Goal: Task Accomplishment & Management: Complete application form

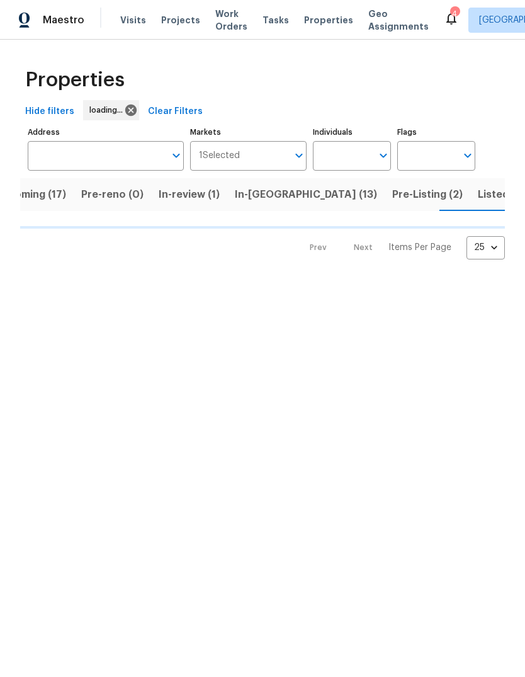
scroll to position [0, 34]
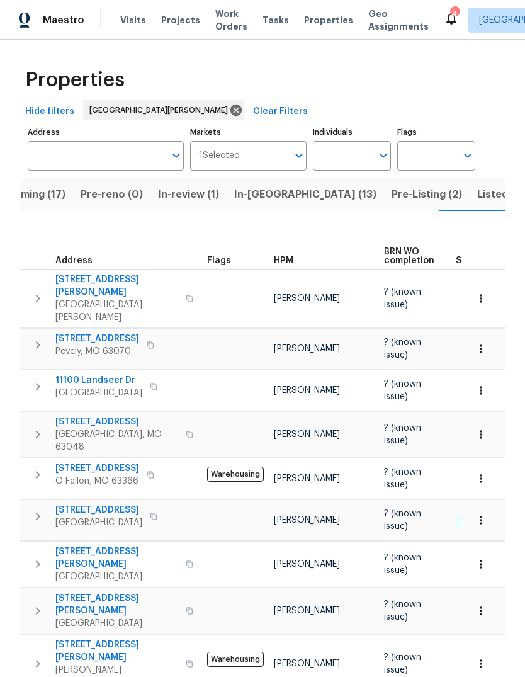
click at [176, 19] on span "Projects" at bounding box center [180, 20] width 39 height 13
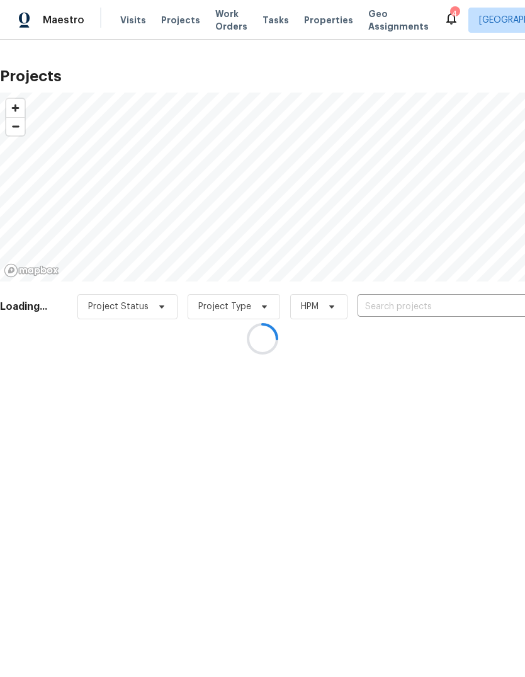
click at [426, 305] on div at bounding box center [262, 338] width 525 height 677
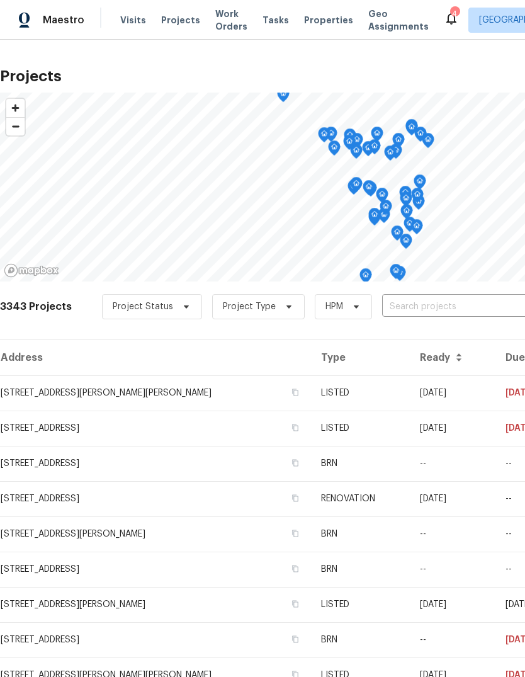
click at [447, 307] on input "text" at bounding box center [454, 307] width 144 height 20
type input "Rosant"
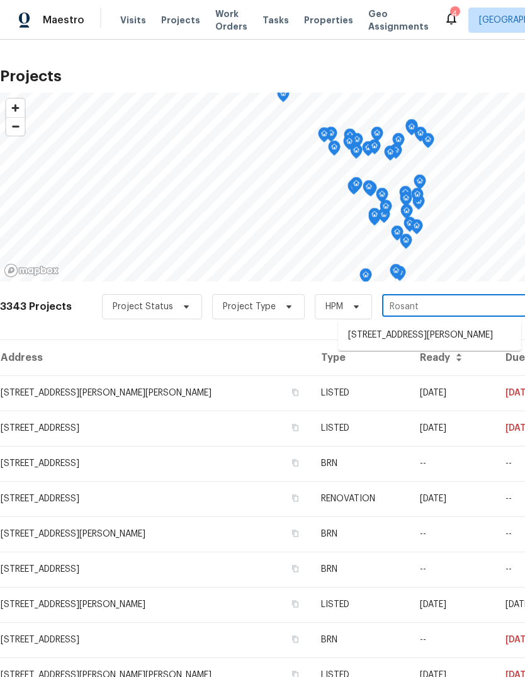
click at [458, 344] on li "[STREET_ADDRESS][PERSON_NAME]" at bounding box center [429, 335] width 183 height 21
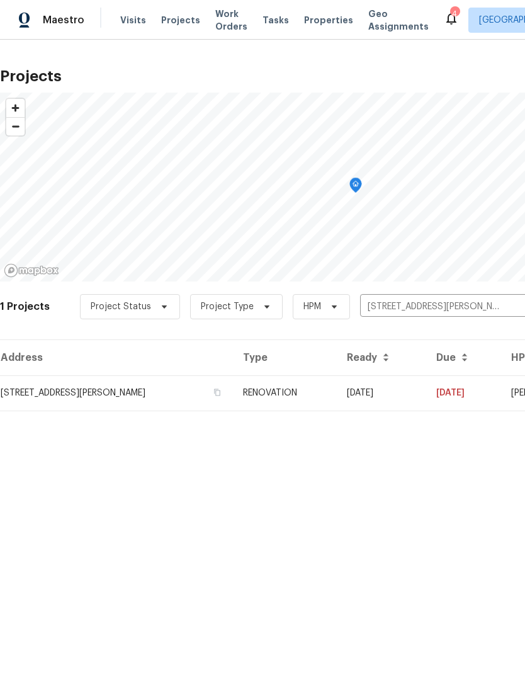
click at [306, 399] on td "RENOVATION" at bounding box center [285, 392] width 104 height 35
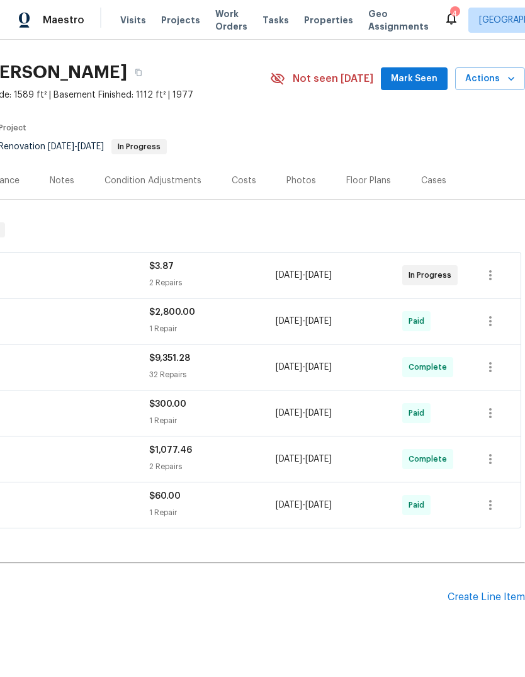
scroll to position [29, 186]
click at [481, 600] on div "Create Line Item" at bounding box center [486, 597] width 77 height 12
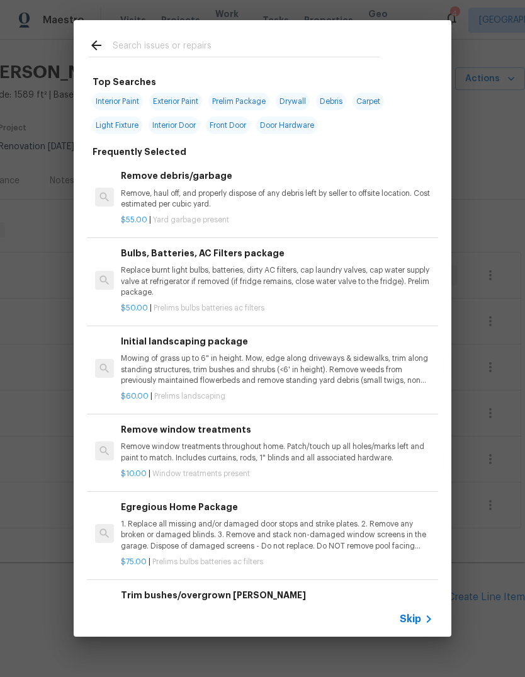
click at [421, 617] on span "Skip" at bounding box center [410, 619] width 21 height 13
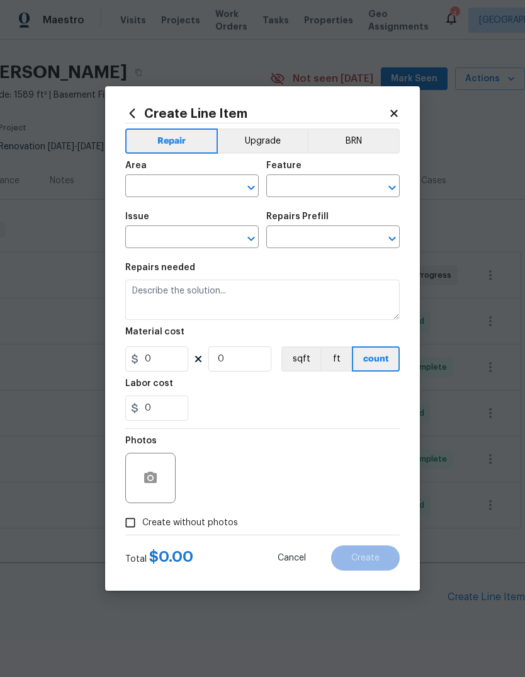
click at [198, 188] on input "text" at bounding box center [174, 188] width 98 height 20
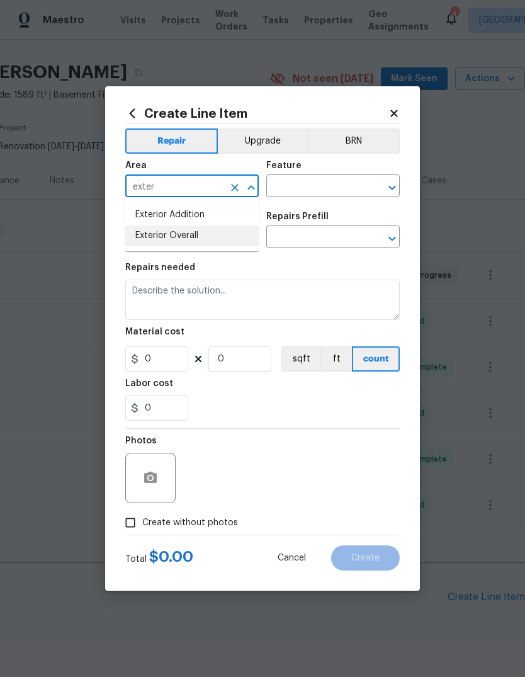
click at [213, 236] on li "Exterior Overall" at bounding box center [192, 235] width 134 height 21
type input "Exterior Overall"
click at [341, 184] on input "text" at bounding box center [315, 188] width 98 height 20
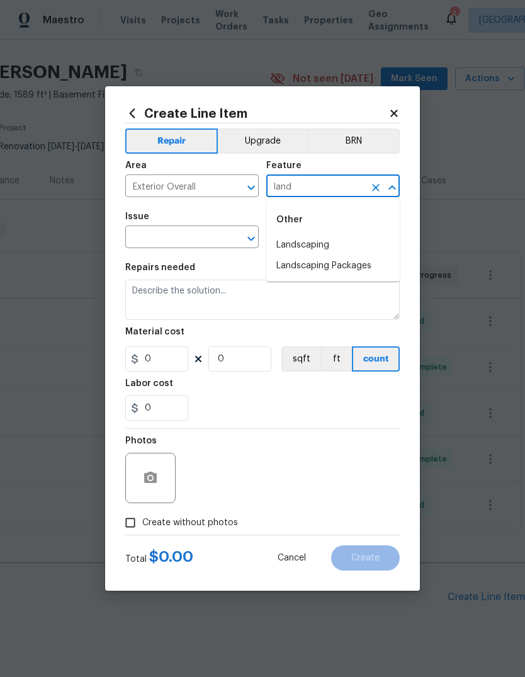
click at [329, 246] on li "Landscaping" at bounding box center [333, 245] width 134 height 21
type input "Landscaping"
click at [203, 239] on input "text" at bounding box center [174, 239] width 98 height 20
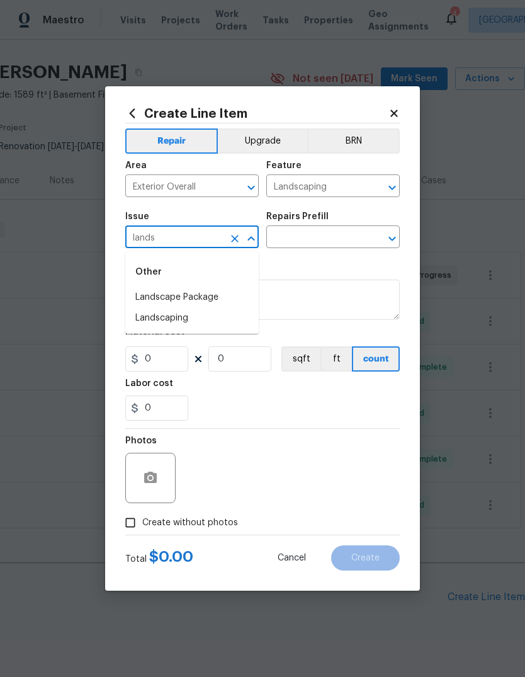
click at [226, 302] on li "Landscape Package" at bounding box center [192, 297] width 134 height 21
type input "Landscape Package"
click at [341, 229] on input "text" at bounding box center [315, 239] width 98 height 20
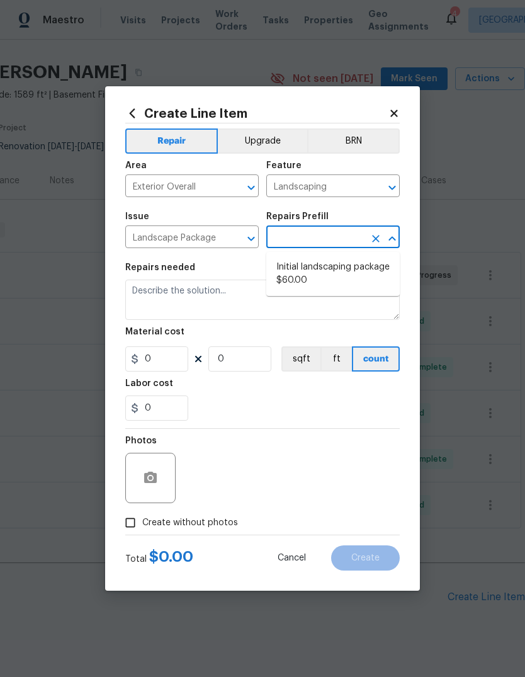
click at [344, 273] on li "Initial landscaping package $60.00" at bounding box center [333, 274] width 134 height 34
type input "Initial landscaping package $60.00"
type input "Home Readiness Packages"
type textarea "Mowing of grass up to 6" in height. Mow, edge along driveways & sidewalks, trim…"
type input "1"
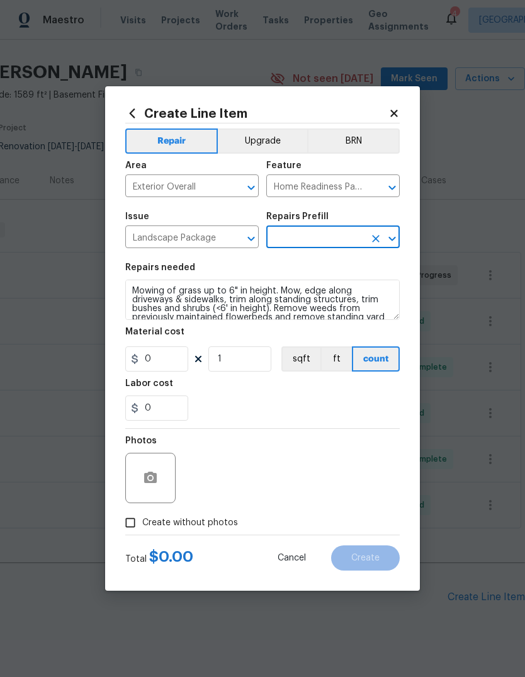
type input "Initial landscaping package $60.00"
type input "60"
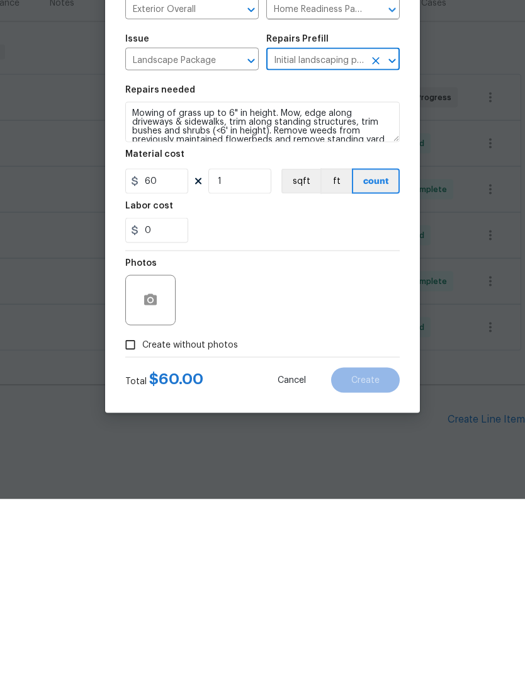
click at [217, 511] on label "Create without photos" at bounding box center [178, 523] width 120 height 24
click at [142, 511] on input "Create without photos" at bounding box center [130, 523] width 24 height 24
checkbox input "true"
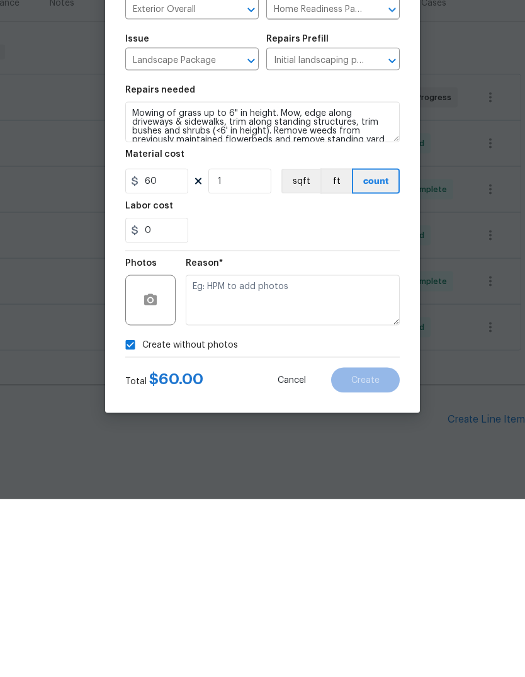
scroll to position [47, 0]
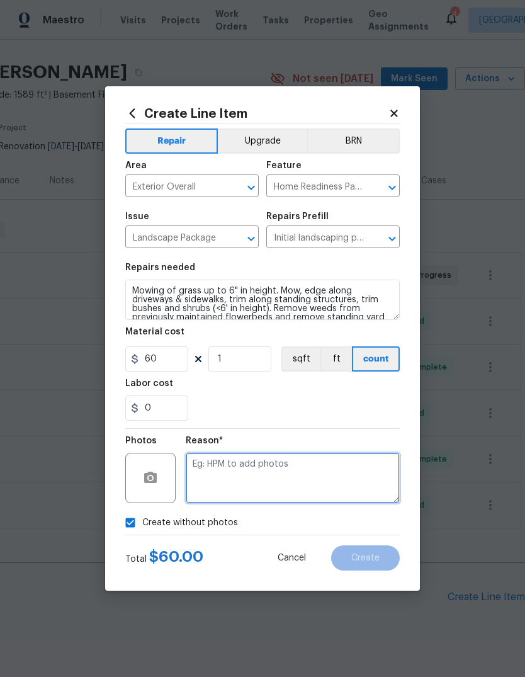
click at [276, 477] on textarea at bounding box center [293, 478] width 214 height 50
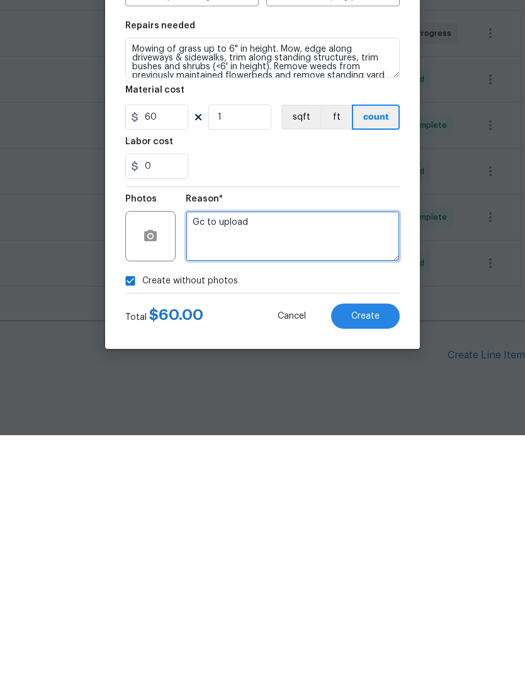
type textarea "Gc to upload"
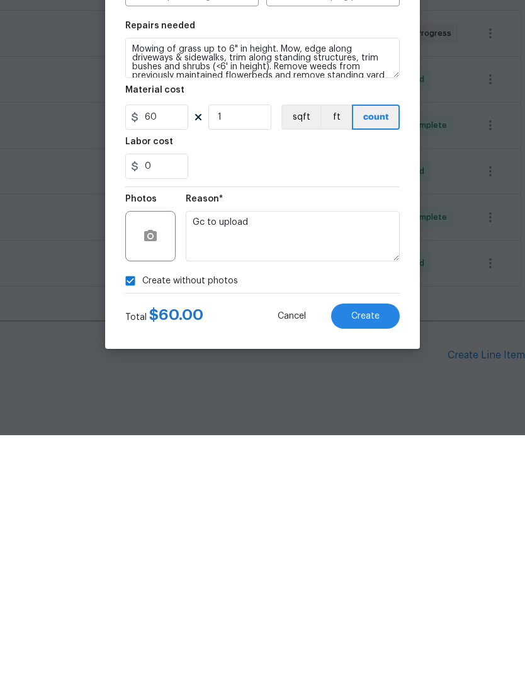
click at [378, 554] on span "Create" at bounding box center [365, 558] width 28 height 9
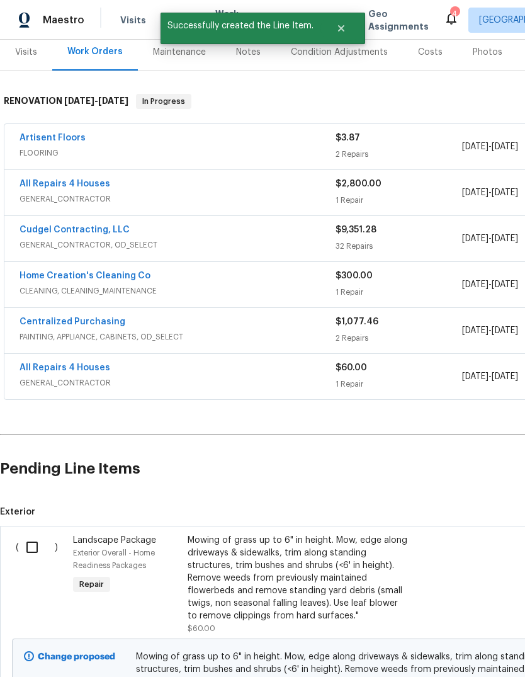
scroll to position [157, 0]
click at [35, 534] on input "checkbox" at bounding box center [37, 547] width 36 height 26
checkbox input "true"
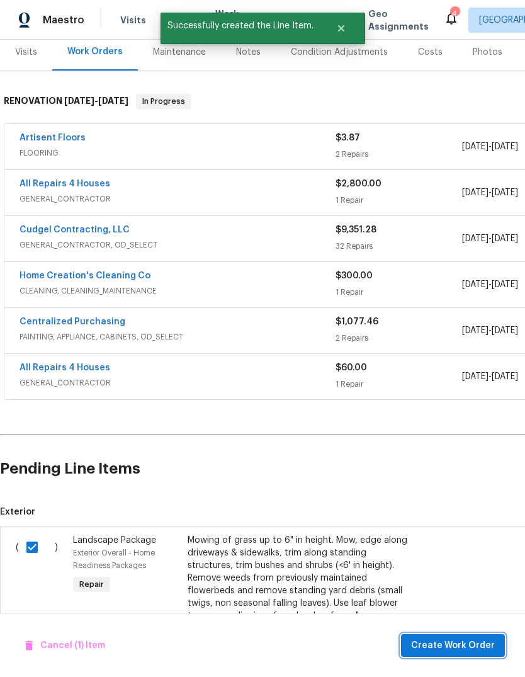
click at [466, 649] on span "Create Work Order" at bounding box center [453, 646] width 84 height 16
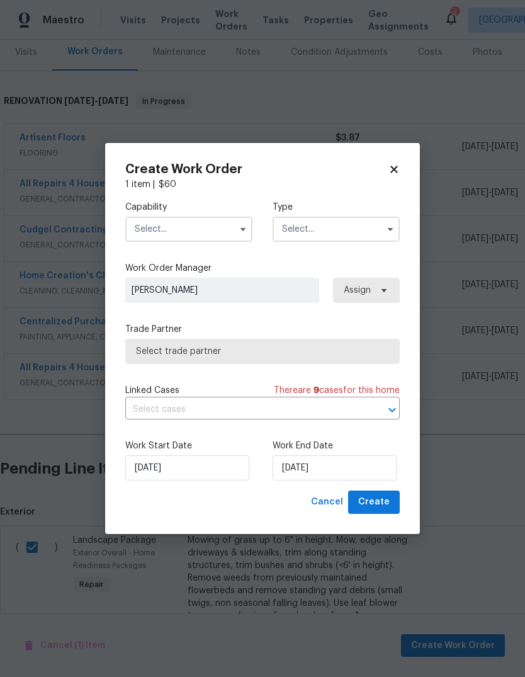
click at [211, 229] on input "text" at bounding box center [188, 229] width 127 height 25
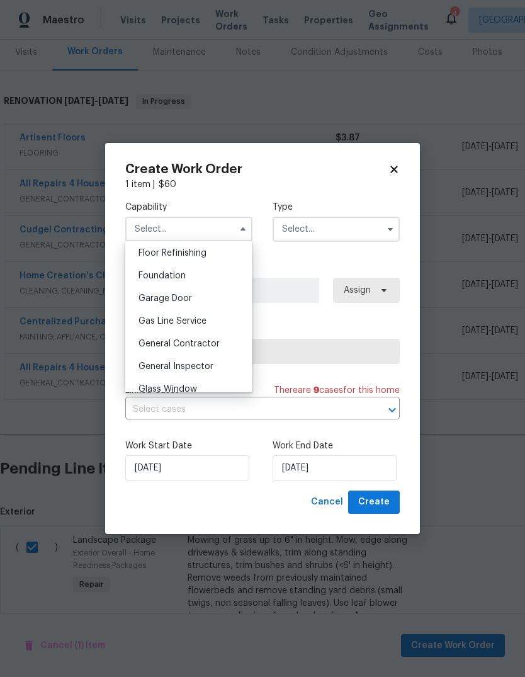
scroll to position [528, 0]
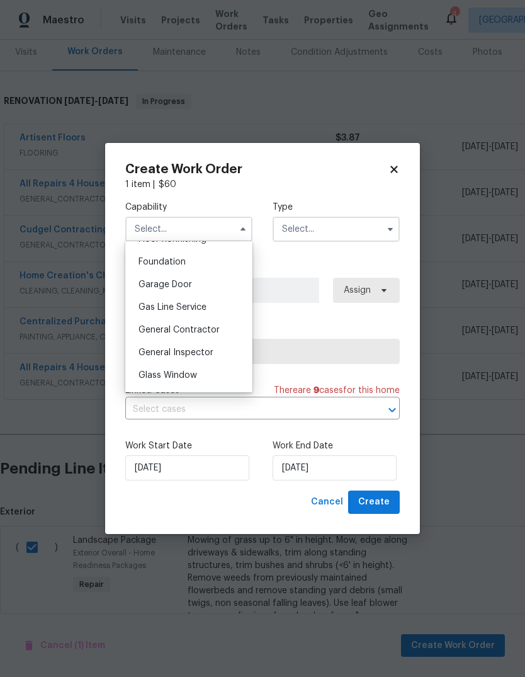
click at [230, 327] on div "General Contractor" at bounding box center [188, 330] width 121 height 23
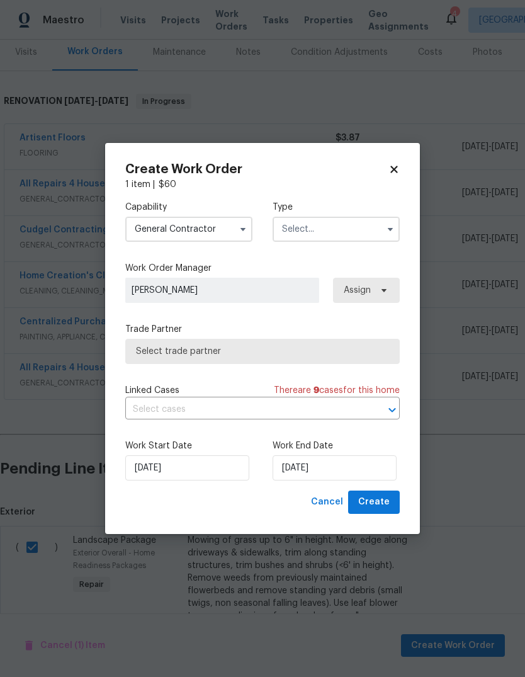
click at [246, 229] on icon "button" at bounding box center [243, 229] width 10 height 10
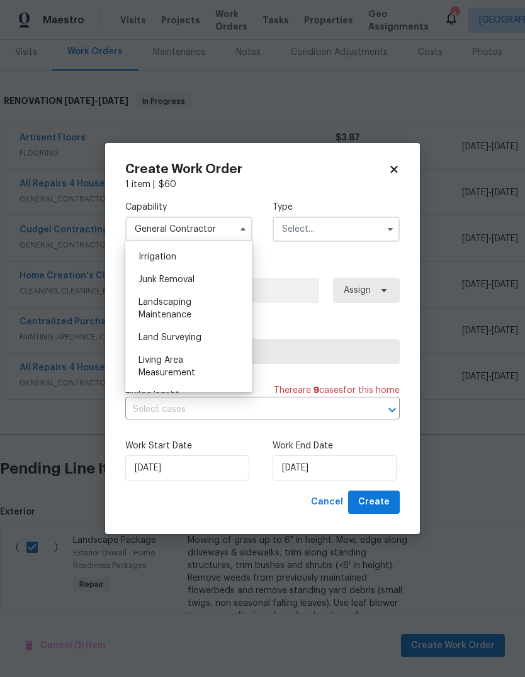
scroll to position [789, 0]
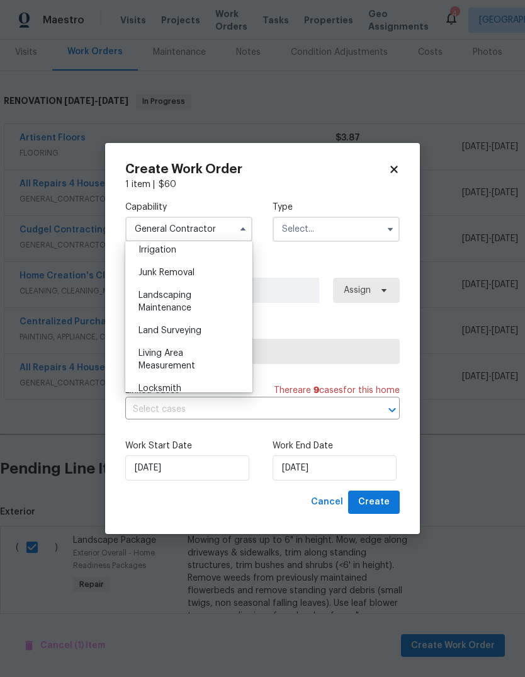
click at [223, 309] on div "Landscaping Maintenance" at bounding box center [188, 301] width 121 height 35
type input "Landscaping Maintenance"
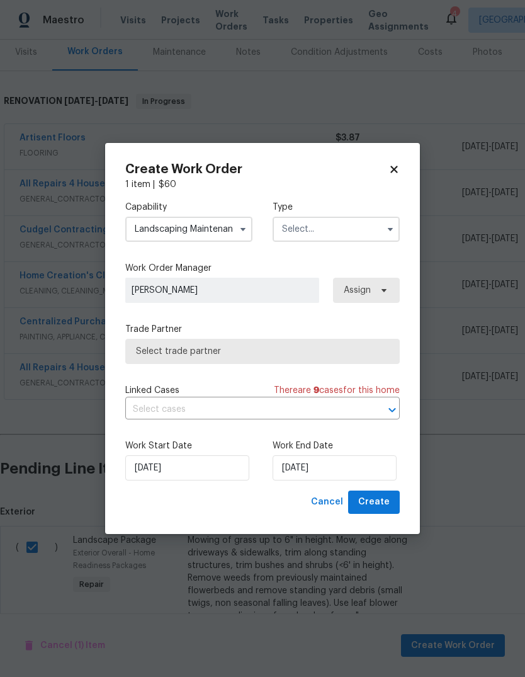
click at [348, 232] on input "text" at bounding box center [336, 229] width 127 height 25
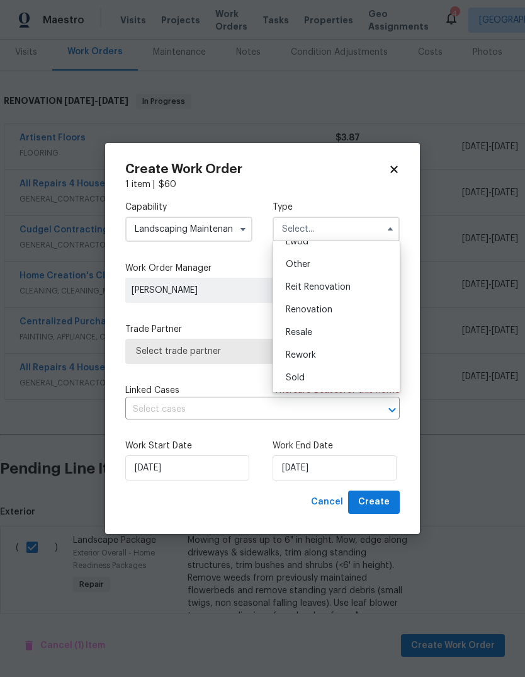
scroll to position [150, 0]
click at [334, 307] on div "Renovation" at bounding box center [336, 310] width 121 height 23
type input "Renovation"
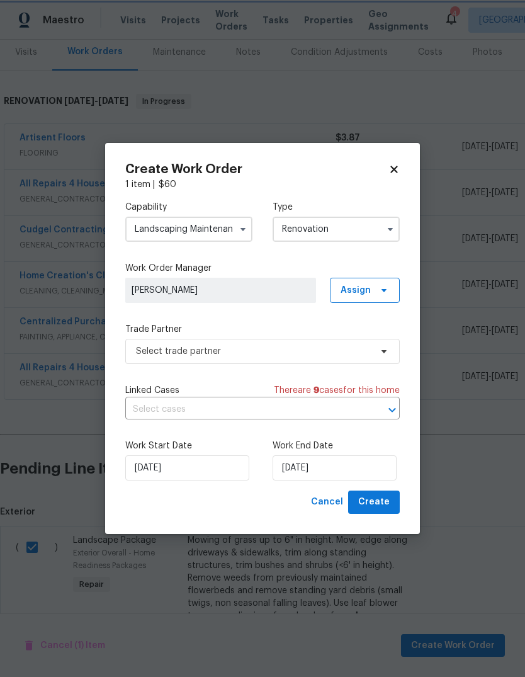
scroll to position [0, 0]
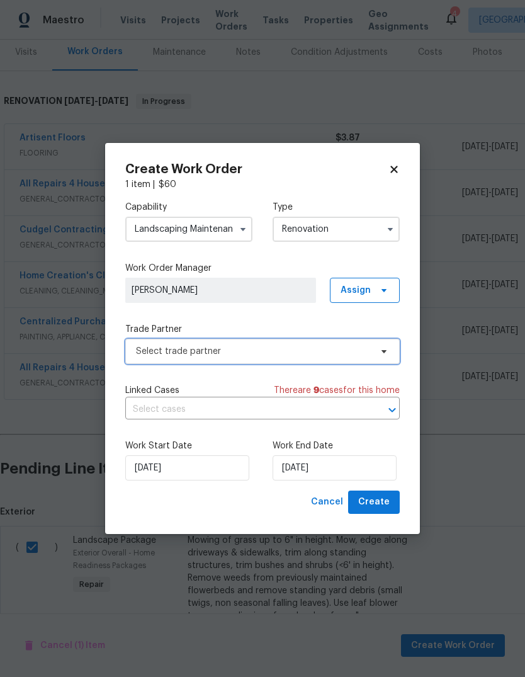
click at [286, 358] on span "Select trade partner" at bounding box center [262, 351] width 275 height 25
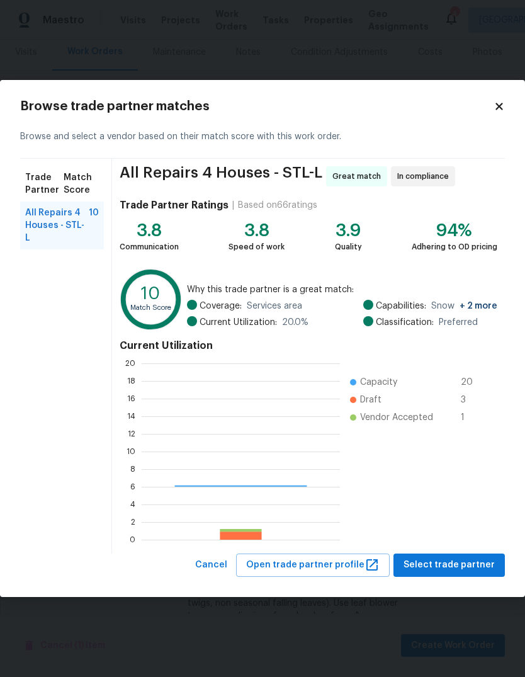
scroll to position [176, 198]
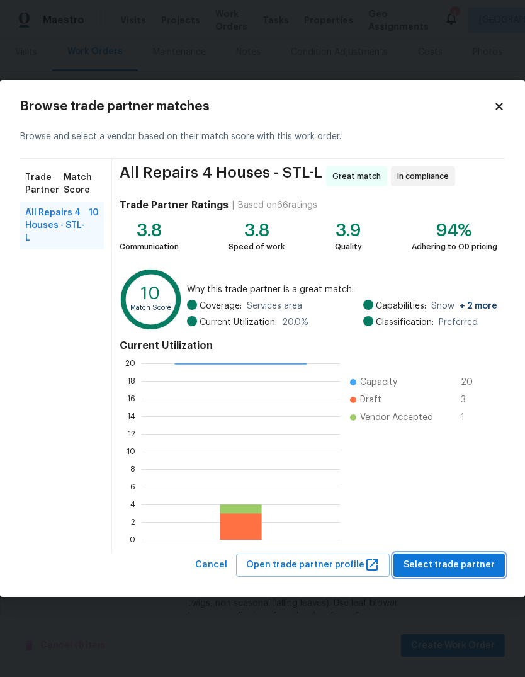
click at [476, 562] on span "Select trade partner" at bounding box center [449, 565] width 91 height 16
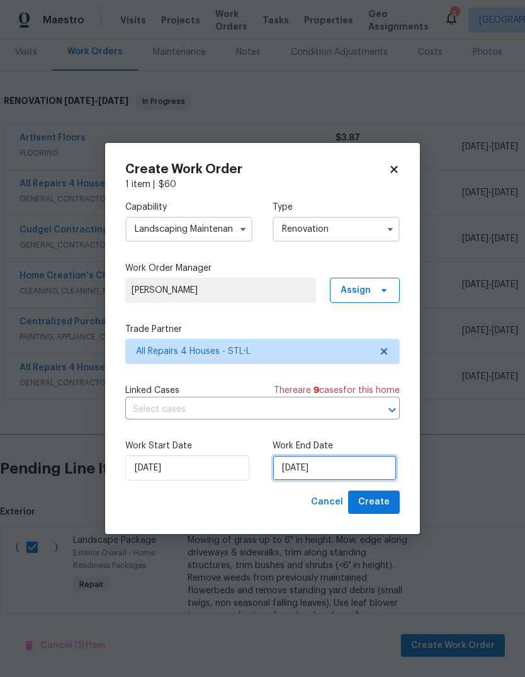
click at [368, 463] on input "[DATE]" at bounding box center [335, 467] width 124 height 25
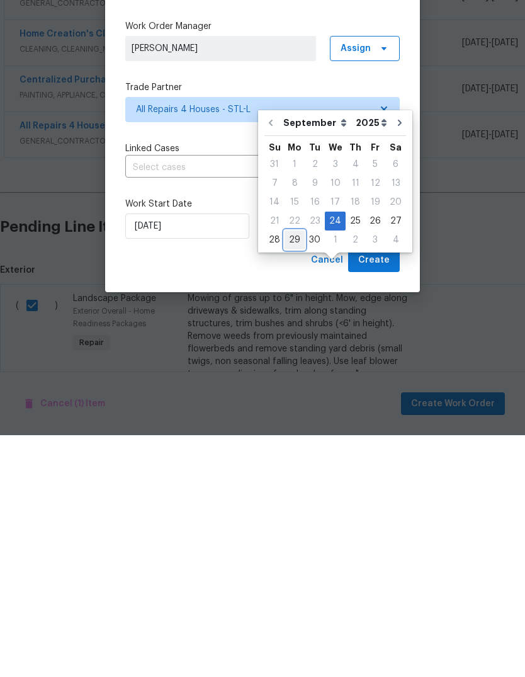
click at [295, 473] on div "29" at bounding box center [295, 482] width 20 height 18
type input "[DATE]"
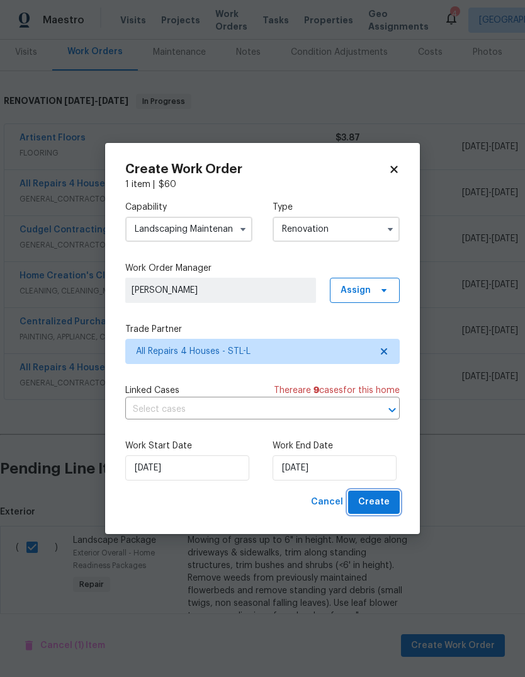
click at [388, 506] on span "Create" at bounding box center [373, 502] width 31 height 16
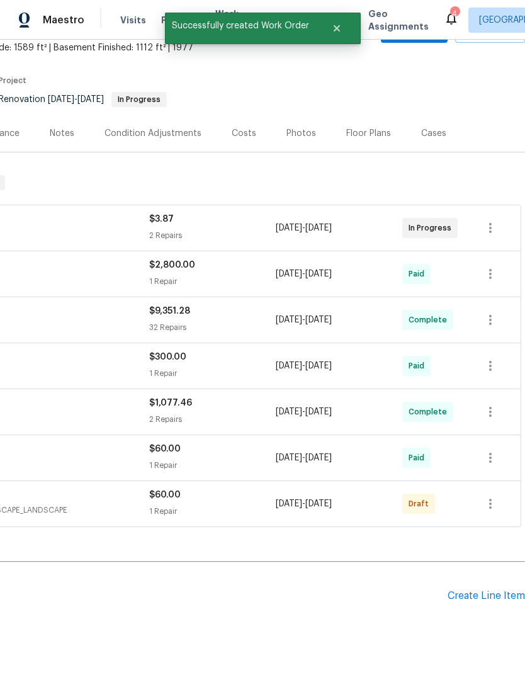
scroll to position [75, 186]
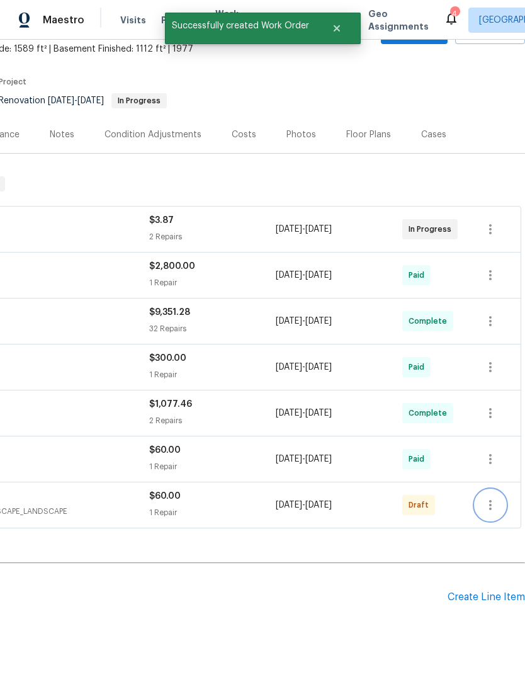
click at [492, 498] on icon "button" at bounding box center [490, 505] width 15 height 15
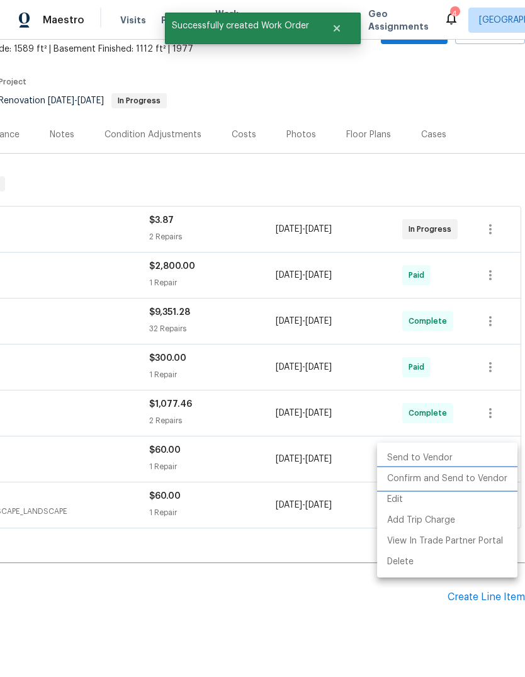
click at [476, 482] on li "Confirm and Send to Vendor" at bounding box center [447, 479] width 140 height 21
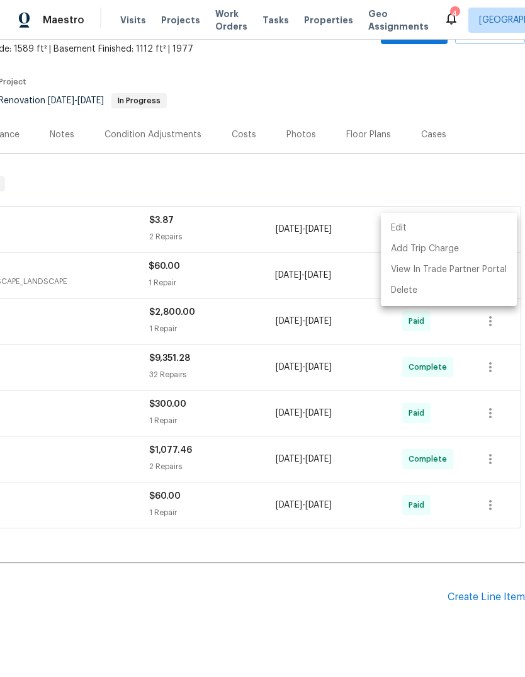
click at [356, 577] on div at bounding box center [262, 338] width 525 height 677
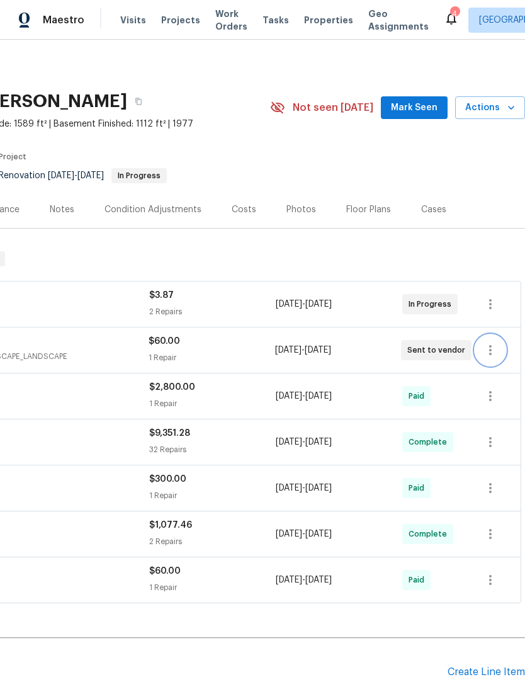
scroll to position [0, 186]
click at [423, 96] on button "Mark Seen" at bounding box center [414, 107] width 67 height 23
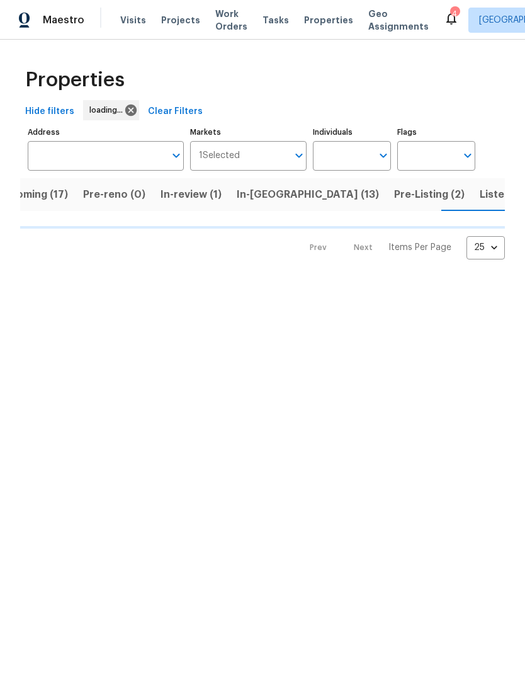
scroll to position [0, 34]
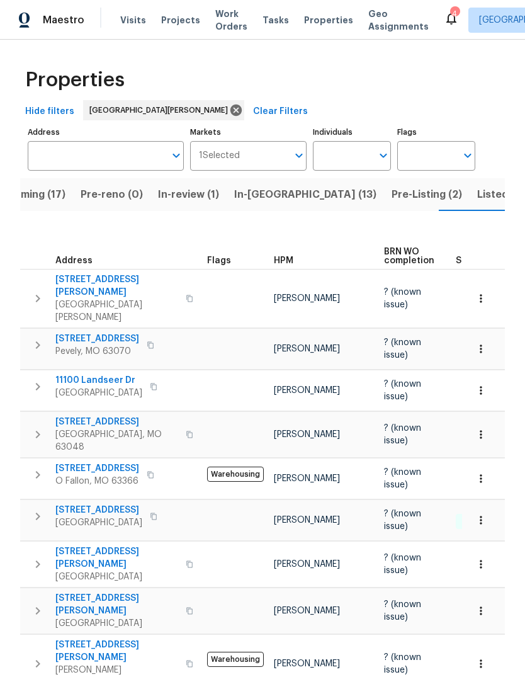
click at [188, 19] on span "Projects" at bounding box center [180, 20] width 39 height 13
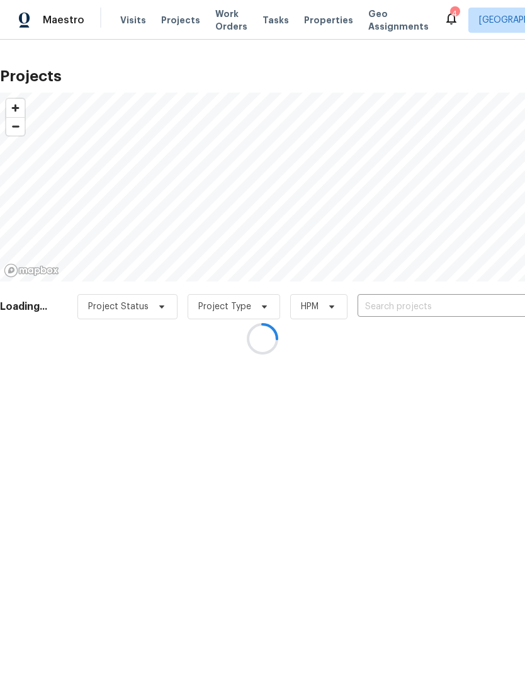
click at [416, 308] on div at bounding box center [262, 338] width 525 height 677
click at [409, 301] on div at bounding box center [262, 338] width 525 height 677
click at [452, 301] on div at bounding box center [262, 338] width 525 height 677
click at [444, 294] on div at bounding box center [262, 338] width 525 height 677
click at [421, 299] on div at bounding box center [262, 338] width 525 height 677
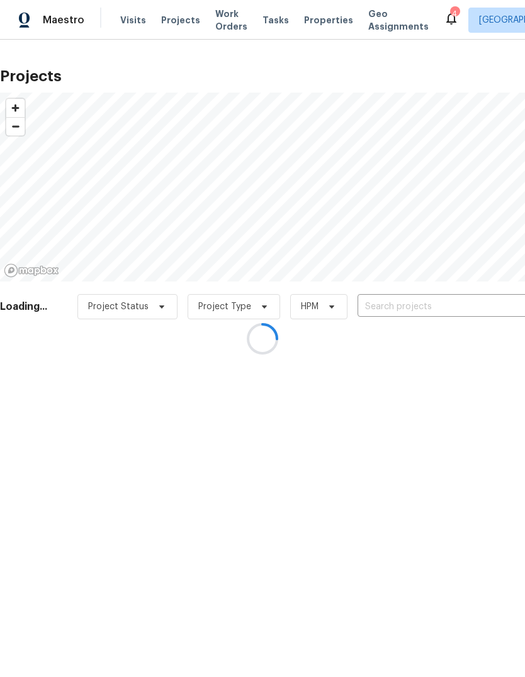
click at [392, 308] on div at bounding box center [262, 338] width 525 height 677
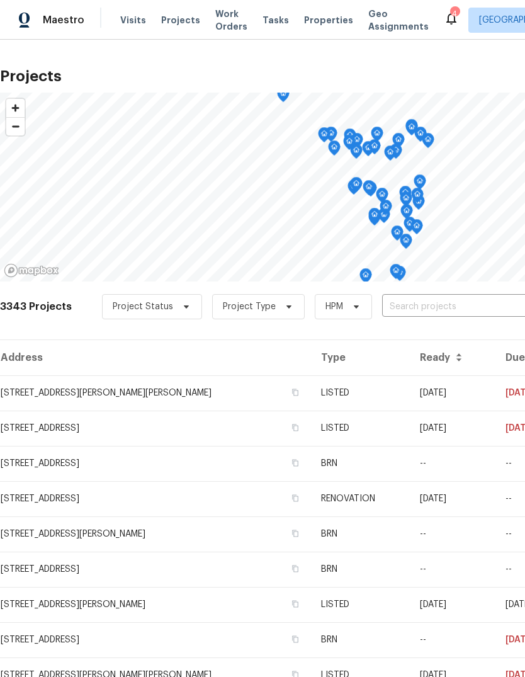
click at [434, 310] on input "text" at bounding box center [454, 307] width 144 height 20
type input "3940"
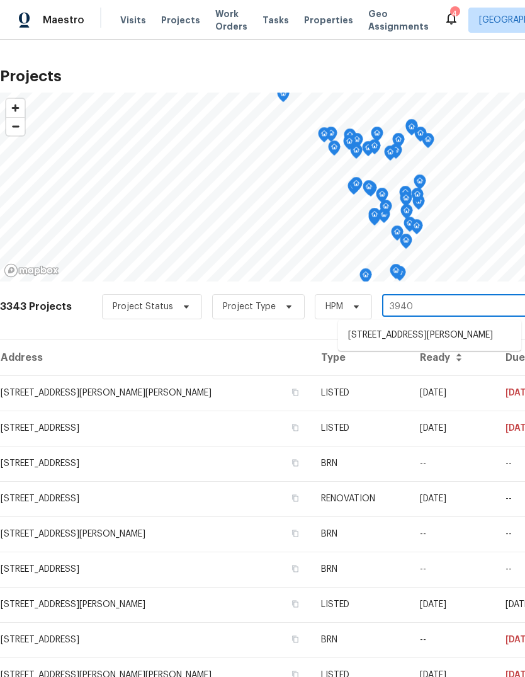
click at [460, 335] on li "[STREET_ADDRESS][PERSON_NAME]" at bounding box center [429, 335] width 183 height 21
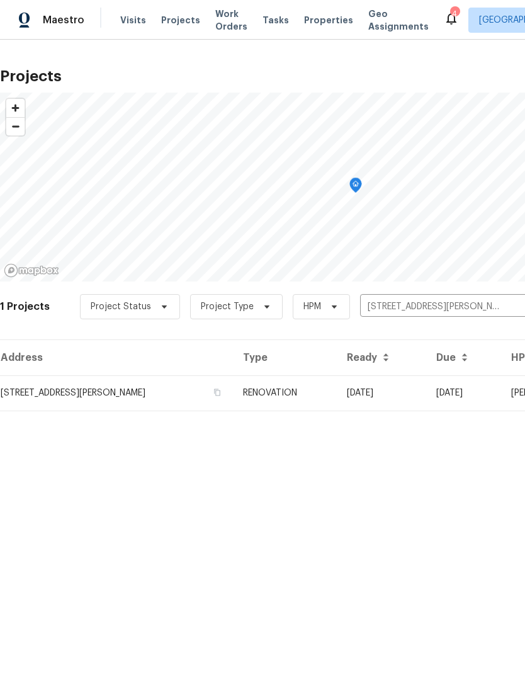
click at [307, 398] on td "RENOVATION" at bounding box center [285, 392] width 104 height 35
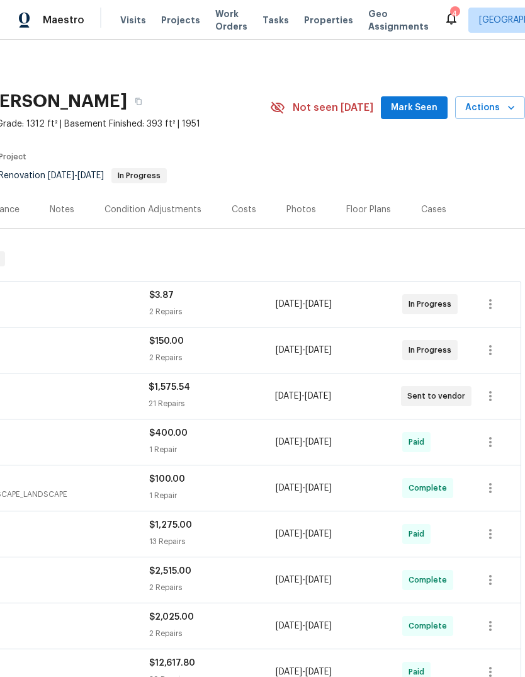
scroll to position [0, 186]
click at [438, 110] on span "Mark Seen" at bounding box center [414, 108] width 47 height 16
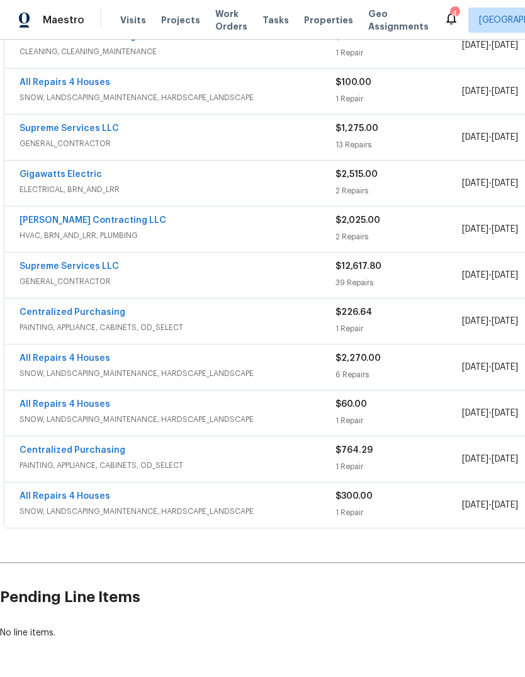
scroll to position [397, 0]
click at [96, 499] on link "All Repairs 4 Houses" at bounding box center [65, 496] width 91 height 9
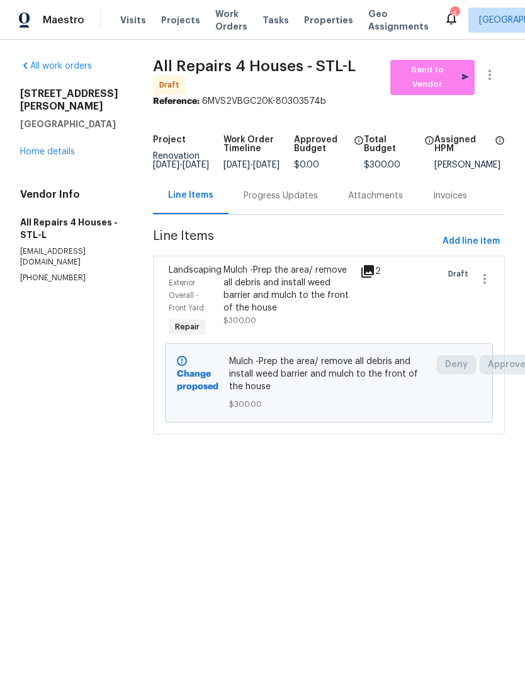
click at [370, 278] on icon at bounding box center [368, 271] width 13 height 13
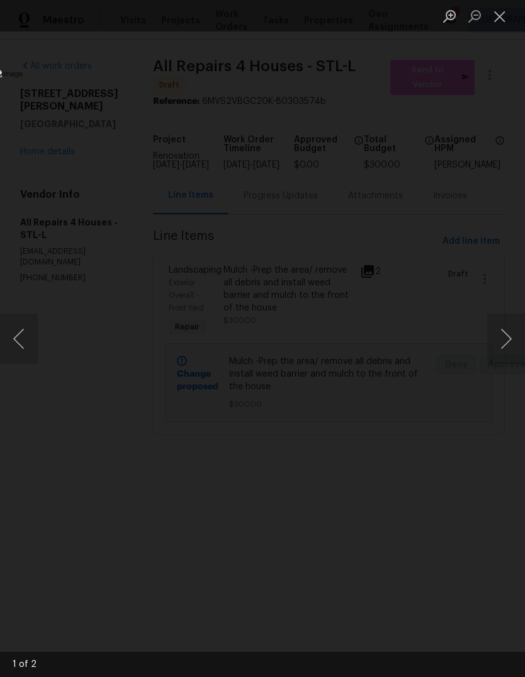
click at [503, 345] on button "Next image" at bounding box center [506, 339] width 38 height 50
click at [502, 23] on button "Close lightbox" at bounding box center [499, 16] width 25 height 22
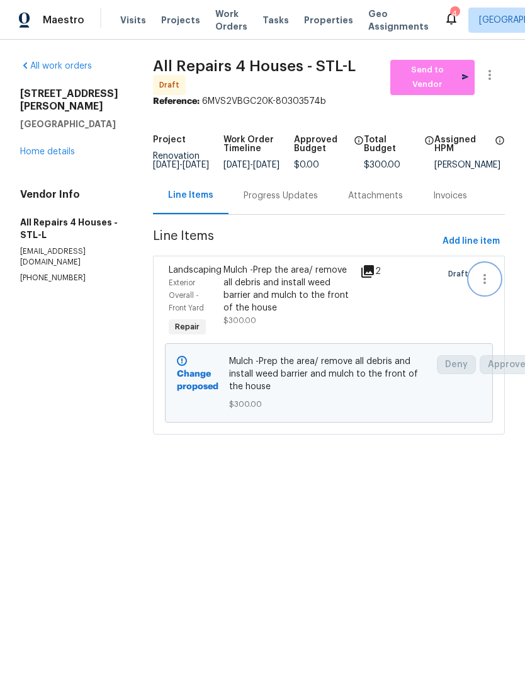
click at [486, 282] on icon "button" at bounding box center [484, 278] width 15 height 15
click at [487, 514] on div at bounding box center [262, 338] width 525 height 677
click at [474, 249] on span "Add line item" at bounding box center [471, 242] width 57 height 16
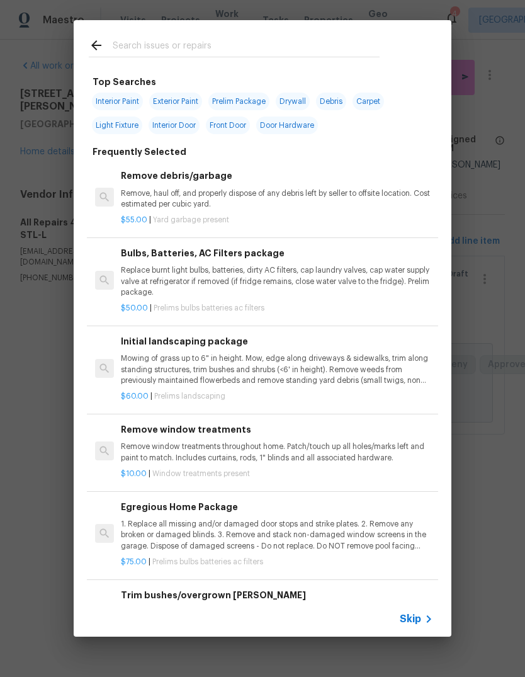
click at [421, 624] on span "Skip" at bounding box center [410, 619] width 21 height 13
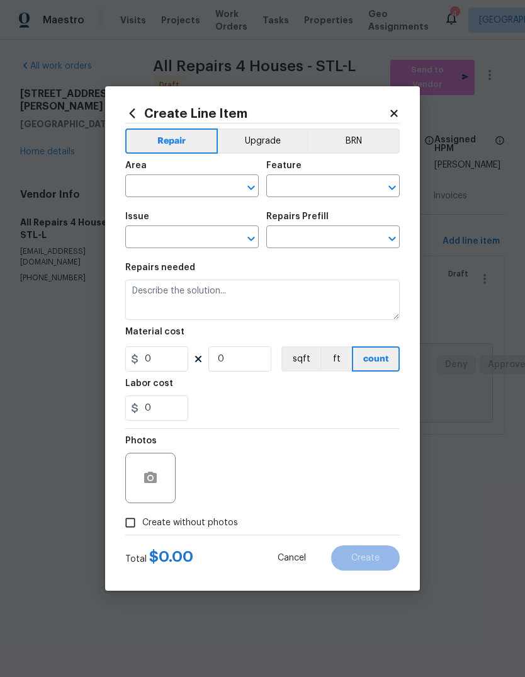
click at [194, 183] on input "text" at bounding box center [174, 188] width 98 height 20
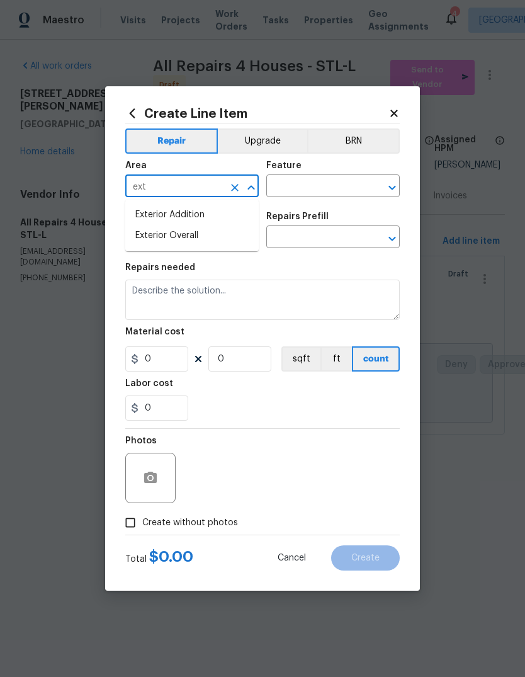
click at [211, 236] on li "Exterior Overall" at bounding box center [192, 235] width 134 height 21
type input "Exterior Overall"
click at [340, 183] on input "text" at bounding box center [315, 188] width 98 height 20
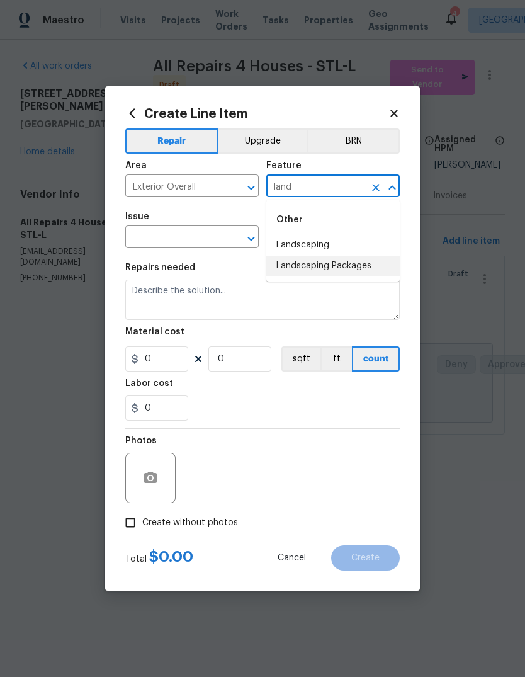
click at [347, 271] on li "Landscaping Packages" at bounding box center [333, 266] width 134 height 21
type input "Landscaping Packages"
click at [217, 245] on input "text" at bounding box center [174, 239] width 98 height 20
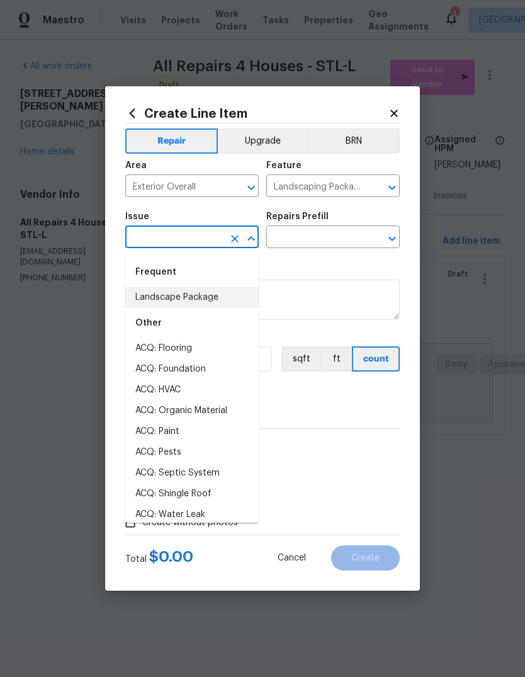
click at [221, 303] on li "Landscape Package" at bounding box center [192, 297] width 134 height 21
type input "Landscape Package"
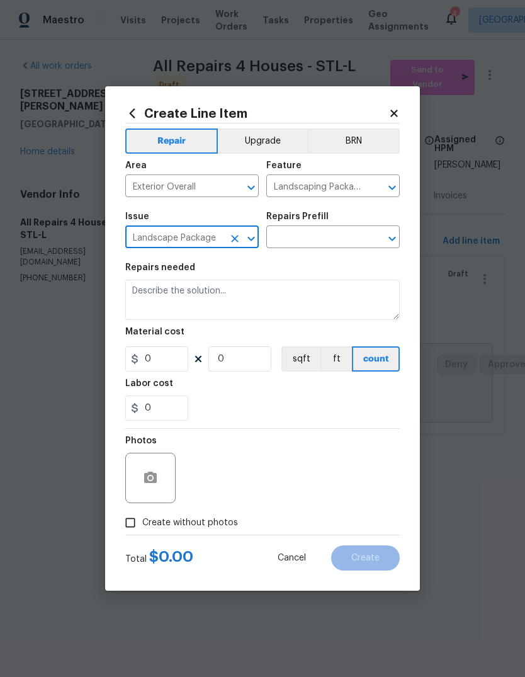
click at [331, 239] on input "text" at bounding box center [315, 239] width 98 height 20
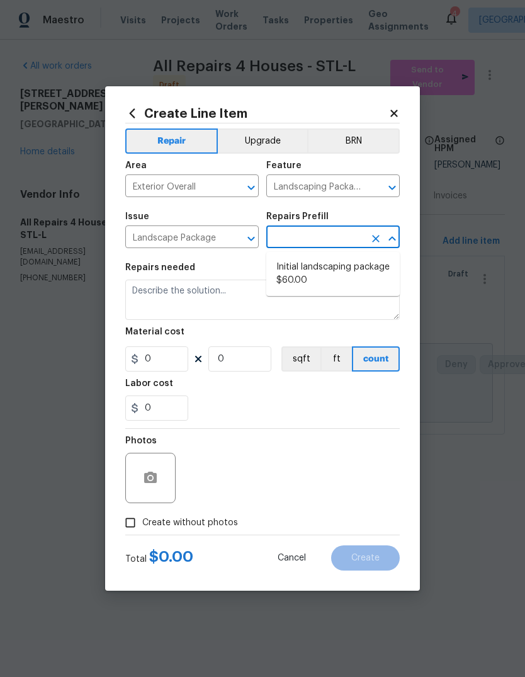
click at [347, 272] on li "Initial landscaping package $60.00" at bounding box center [333, 274] width 134 height 34
type input "Initial landscaping package $60.00"
type input "Home Readiness Packages"
type textarea "Mowing of grass up to 6" in height. Mow, edge along driveways & sidewalks, trim…"
type input "1"
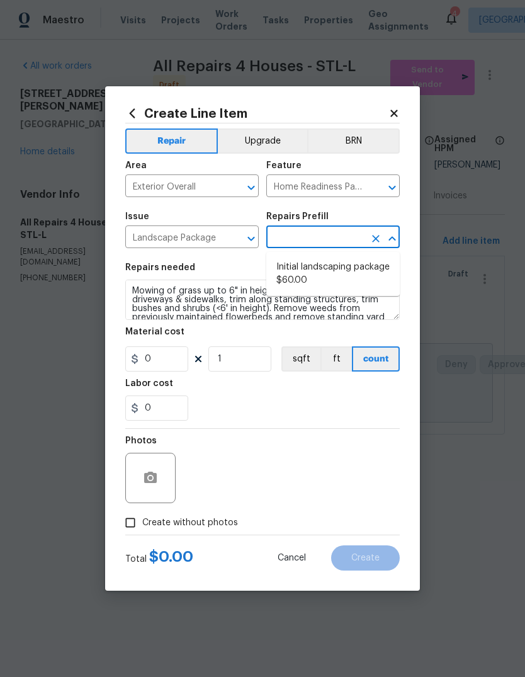
type input "Initial landscaping package $60.00"
type input "60"
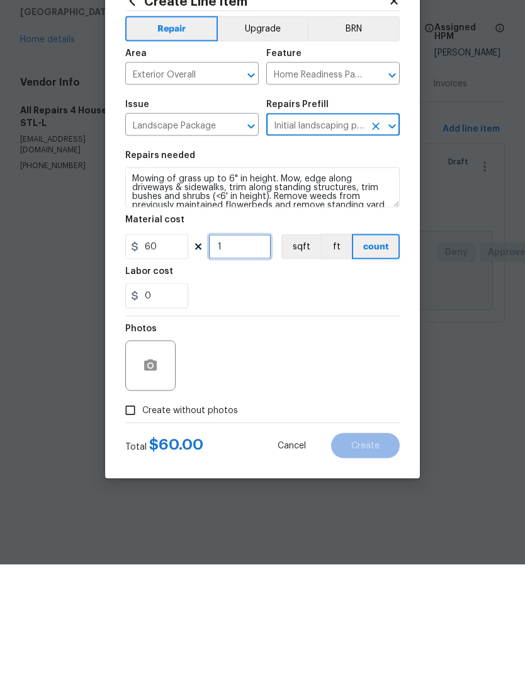
click at [265, 346] on input "1" at bounding box center [239, 358] width 63 height 25
type input "2"
click at [344, 429] on div "Photos" at bounding box center [262, 470] width 275 height 82
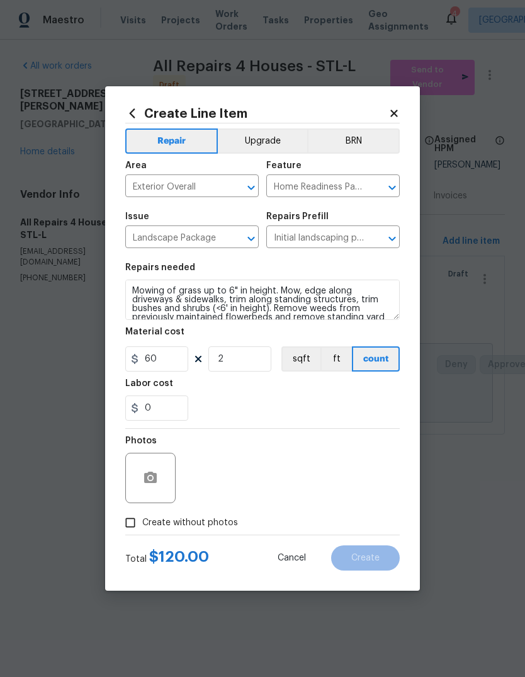
click at [219, 530] on span "Create without photos" at bounding box center [190, 522] width 96 height 13
click at [142, 530] on input "Create without photos" at bounding box center [130, 523] width 24 height 24
checkbox input "true"
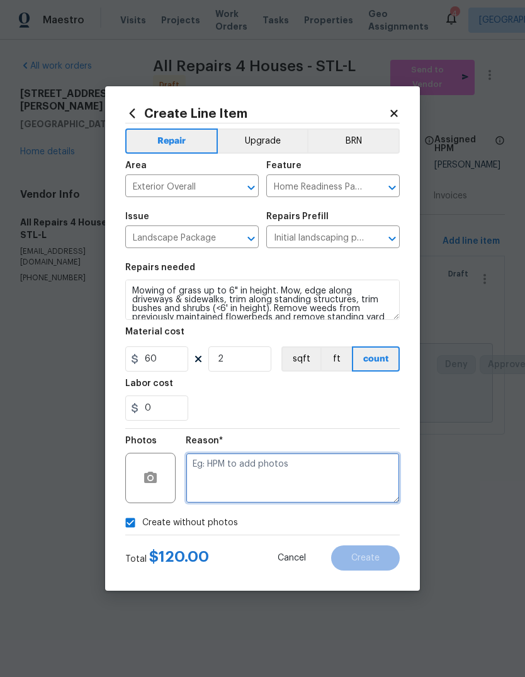
click at [287, 472] on textarea at bounding box center [293, 478] width 214 height 50
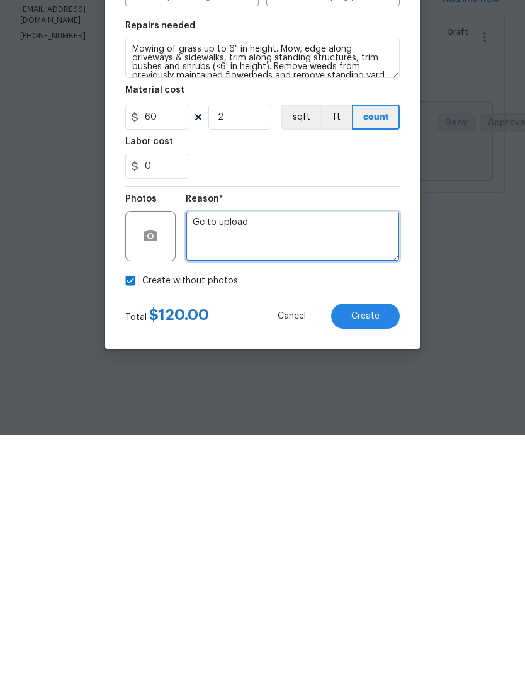
type textarea "Gc to upload"
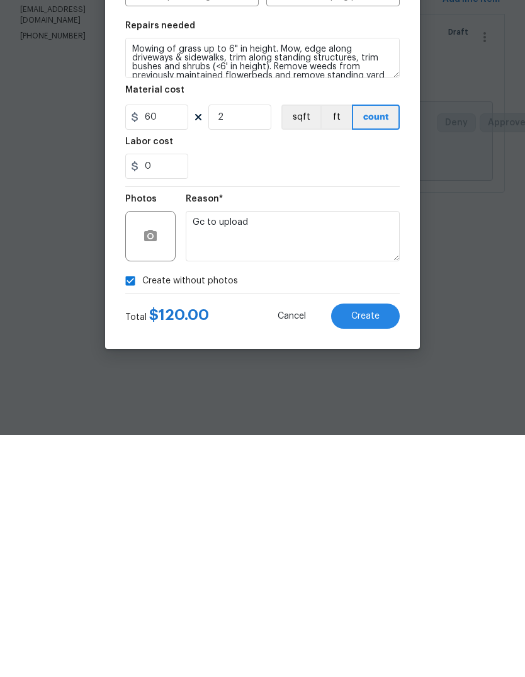
click at [375, 545] on button "Create" at bounding box center [365, 557] width 69 height 25
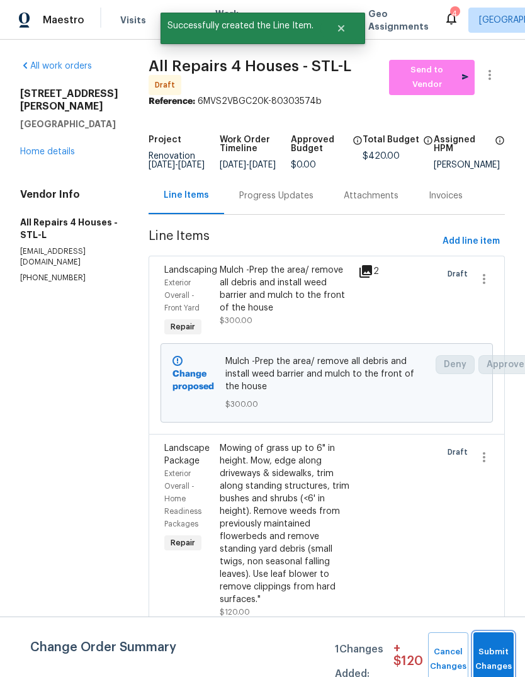
click at [502, 659] on span "Submit Changes" at bounding box center [494, 659] width 28 height 29
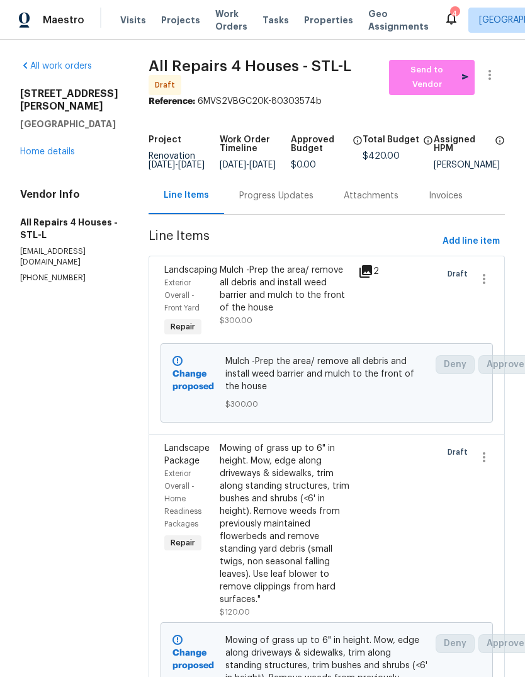
click at [73, 147] on link "Home details" at bounding box center [47, 151] width 55 height 9
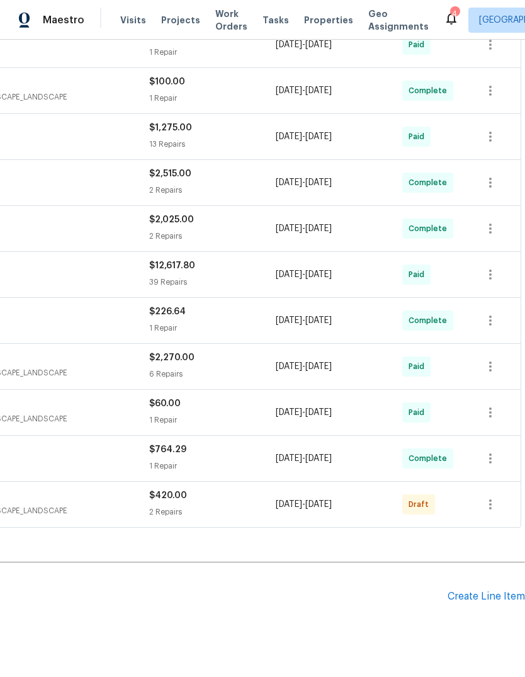
scroll to position [397, 186]
click at [497, 504] on icon "button" at bounding box center [490, 505] width 15 height 15
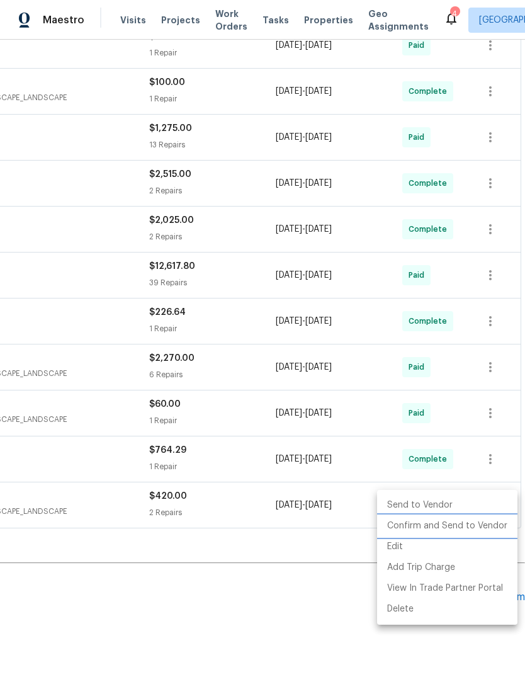
click at [490, 530] on li "Confirm and Send to Vendor" at bounding box center [447, 526] width 140 height 21
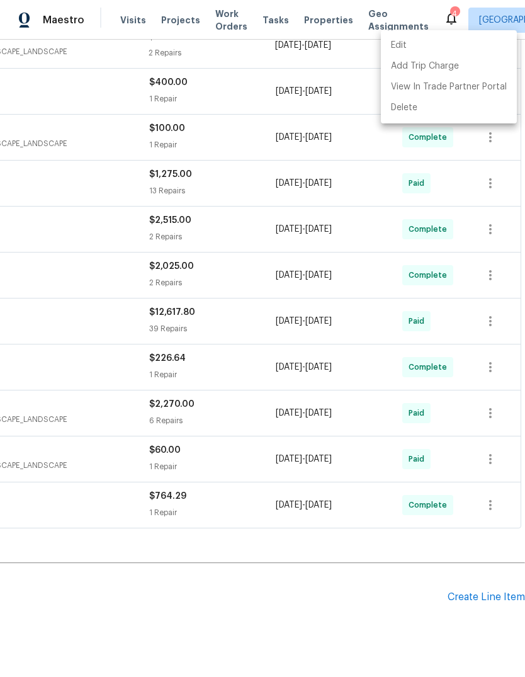
click at [346, 594] on div at bounding box center [262, 338] width 525 height 677
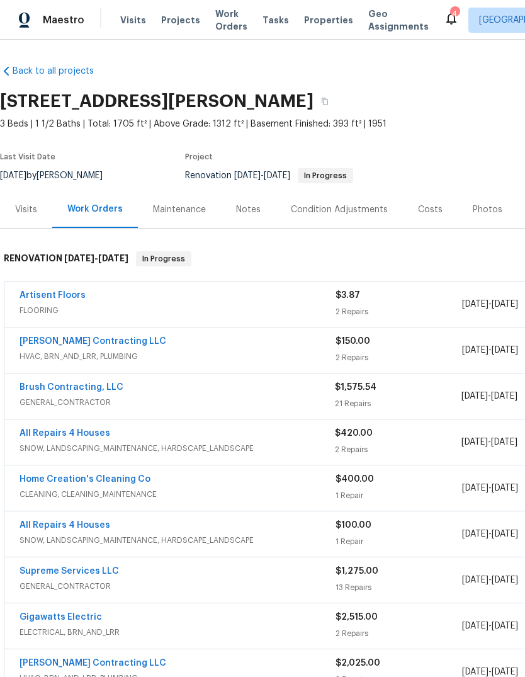
scroll to position [0, 0]
click at [139, 22] on span "Visits" at bounding box center [133, 20] width 26 height 13
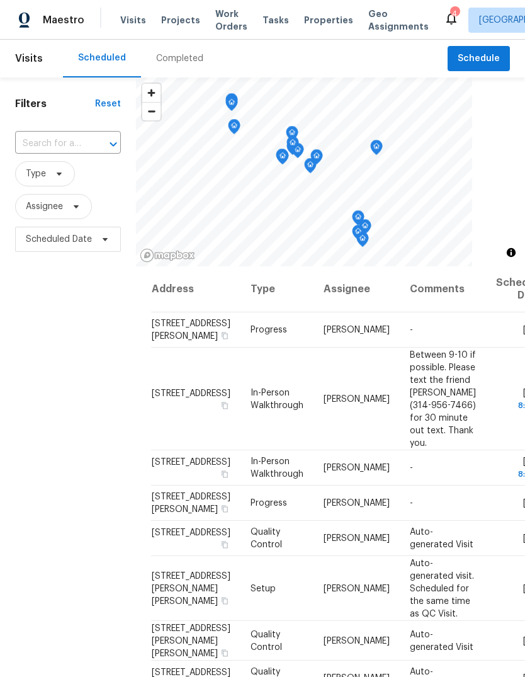
click at [79, 148] on input "text" at bounding box center [50, 144] width 71 height 20
type input "rosant"
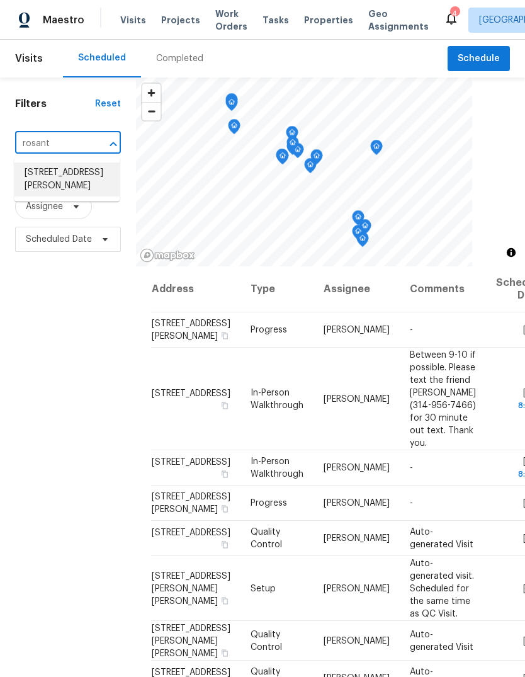
click at [78, 188] on li "[STREET_ADDRESS][PERSON_NAME]" at bounding box center [66, 179] width 105 height 34
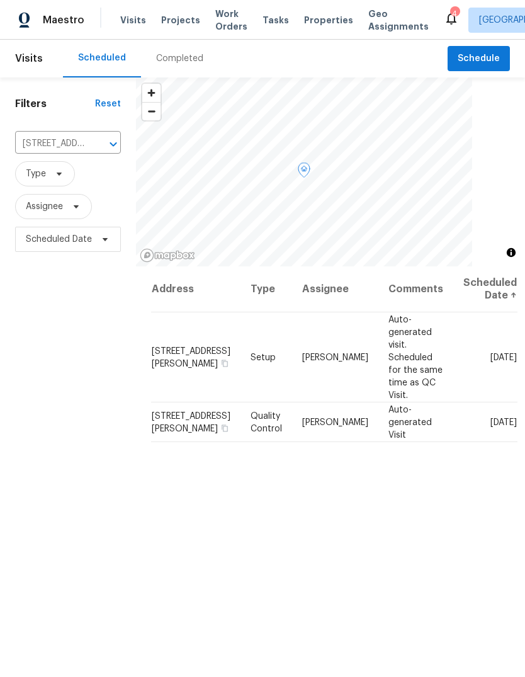
click at [0, 0] on icon at bounding box center [0, 0] width 0 height 0
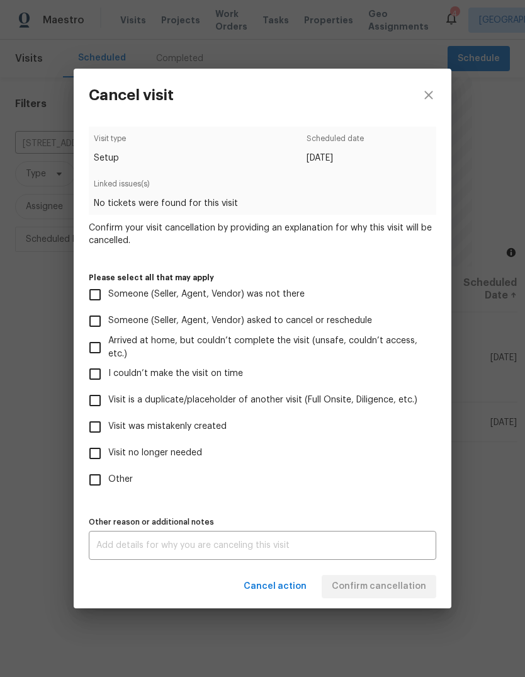
click at [106, 483] on input "Other" at bounding box center [95, 480] width 26 height 26
checkbox input "true"
click at [279, 550] on textarea at bounding box center [262, 545] width 333 height 9
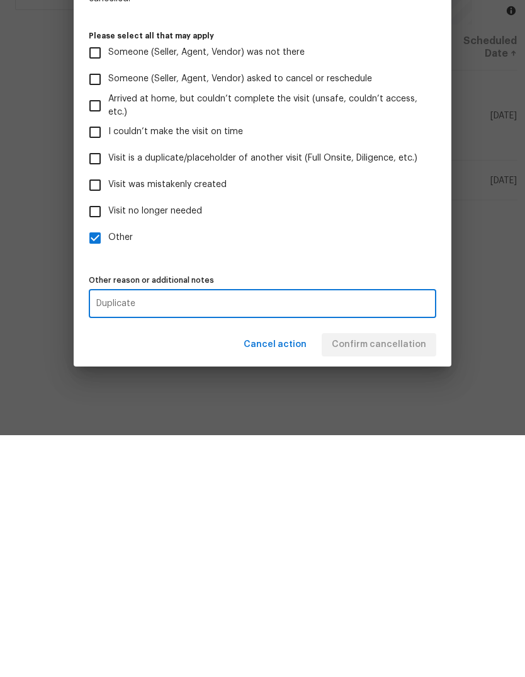
type textarea "Duplicate"
click at [379, 467] on label "Other" at bounding box center [254, 480] width 344 height 26
click at [108, 467] on input "Other" at bounding box center [95, 480] width 26 height 26
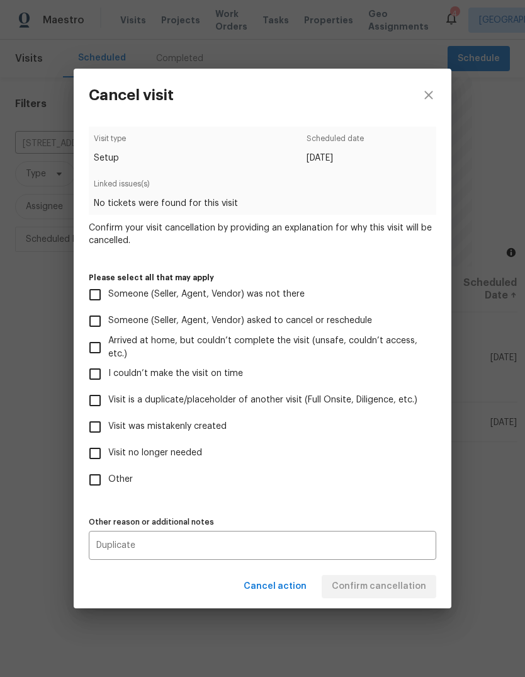
click at [309, 546] on textarea "Duplicate" at bounding box center [262, 545] width 333 height 9
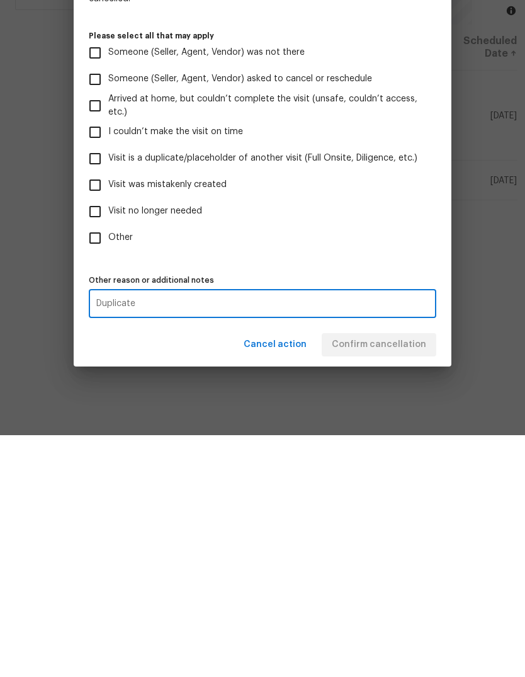
click at [94, 467] on input "Other" at bounding box center [95, 480] width 26 height 26
checkbox input "true"
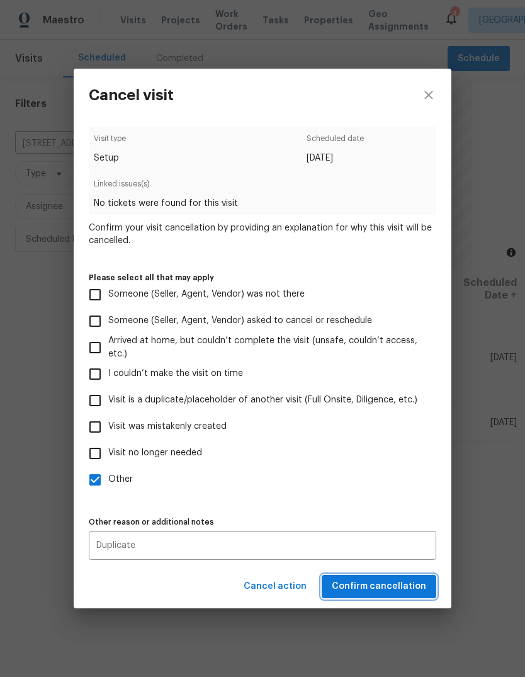
click at [399, 595] on span "Confirm cancellation" at bounding box center [379, 587] width 94 height 16
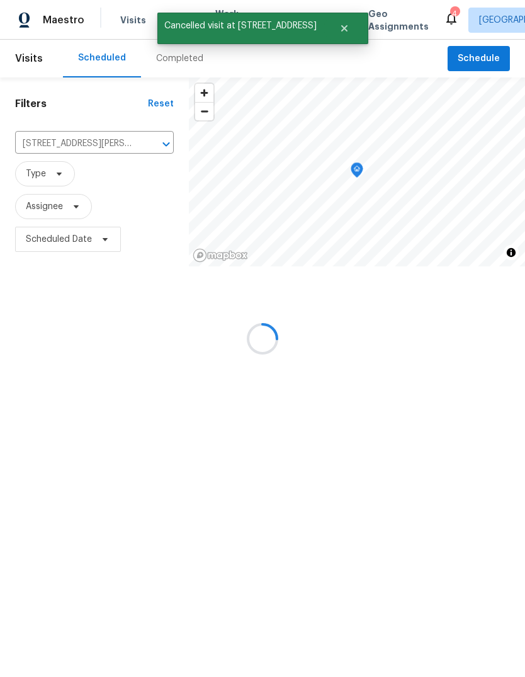
scroll to position [0, 0]
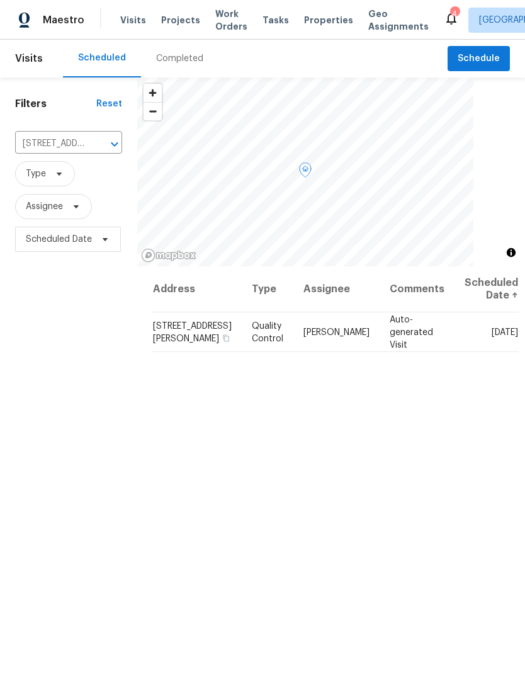
click at [0, 0] on icon at bounding box center [0, 0] width 0 height 0
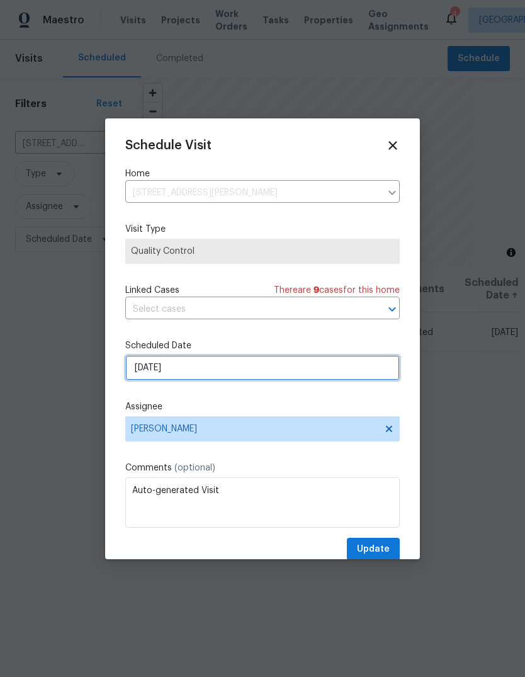
click at [311, 379] on input "[DATE]" at bounding box center [262, 367] width 275 height 25
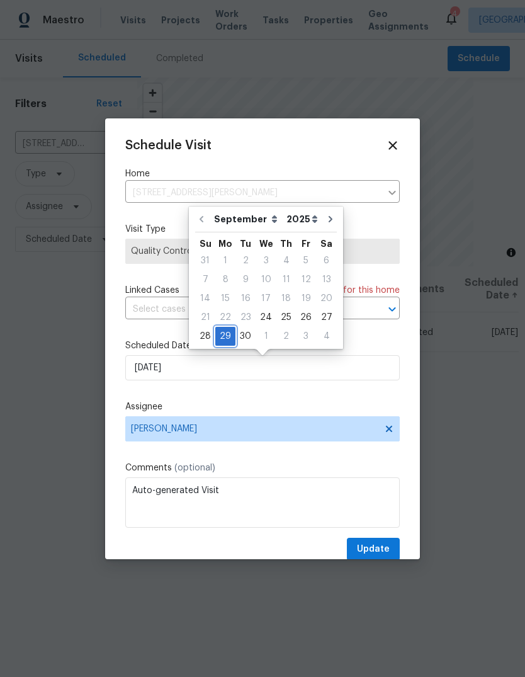
click at [229, 336] on div "29" at bounding box center [225, 336] width 20 height 18
click at [265, 317] on div "24" at bounding box center [266, 318] width 21 height 18
type input "[DATE]"
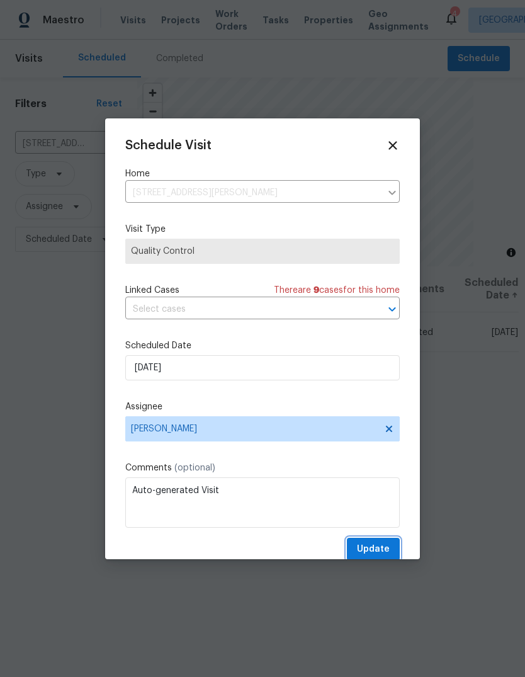
click at [380, 551] on span "Update" at bounding box center [373, 550] width 33 height 16
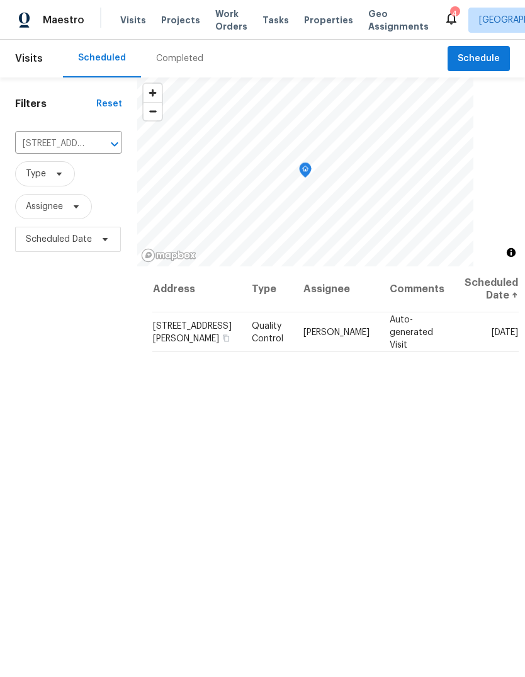
click at [324, 20] on span "Properties" at bounding box center [328, 20] width 49 height 13
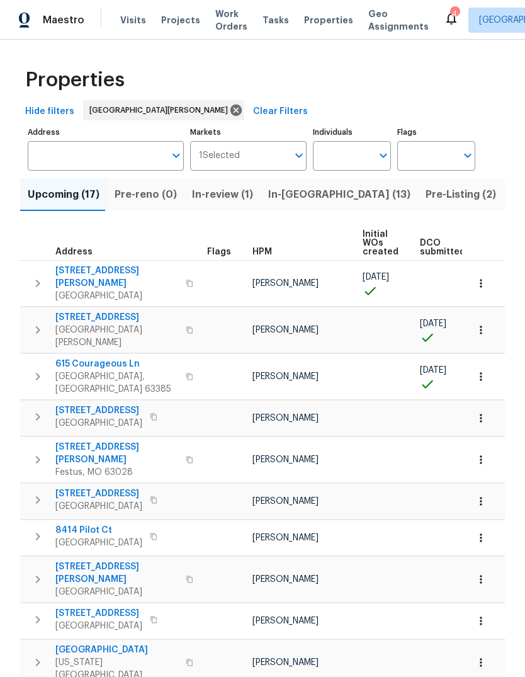
click at [189, 21] on span "Projects" at bounding box center [180, 20] width 39 height 13
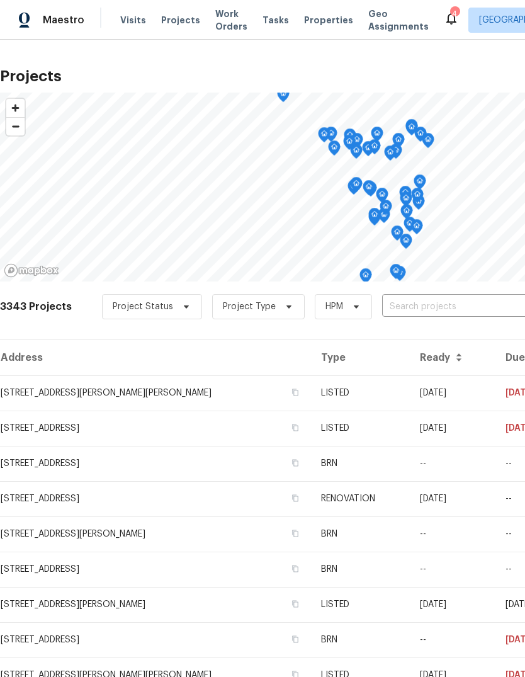
click at [447, 302] on input "text" at bounding box center [454, 307] width 144 height 20
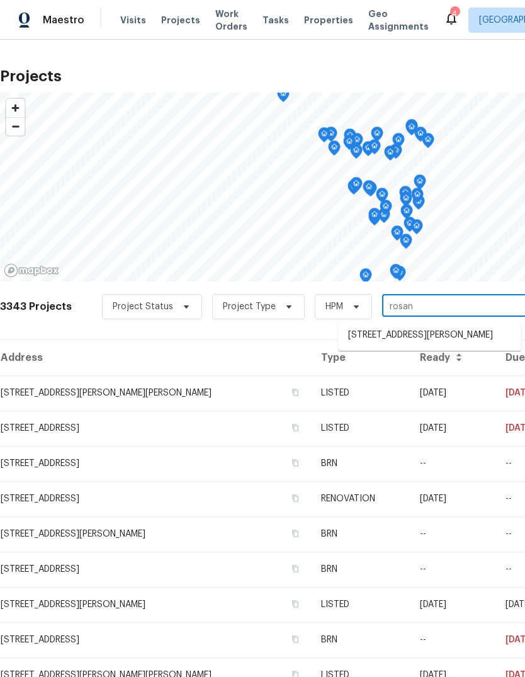
type input "rosant"
click at [452, 340] on li "[STREET_ADDRESS][PERSON_NAME]" at bounding box center [429, 335] width 183 height 21
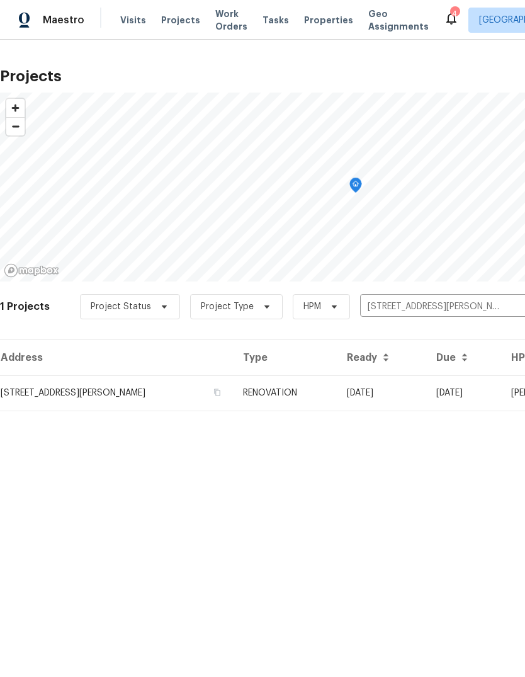
click at [319, 392] on td "RENOVATION" at bounding box center [285, 392] width 104 height 35
